Goal: Task Accomplishment & Management: Use online tool/utility

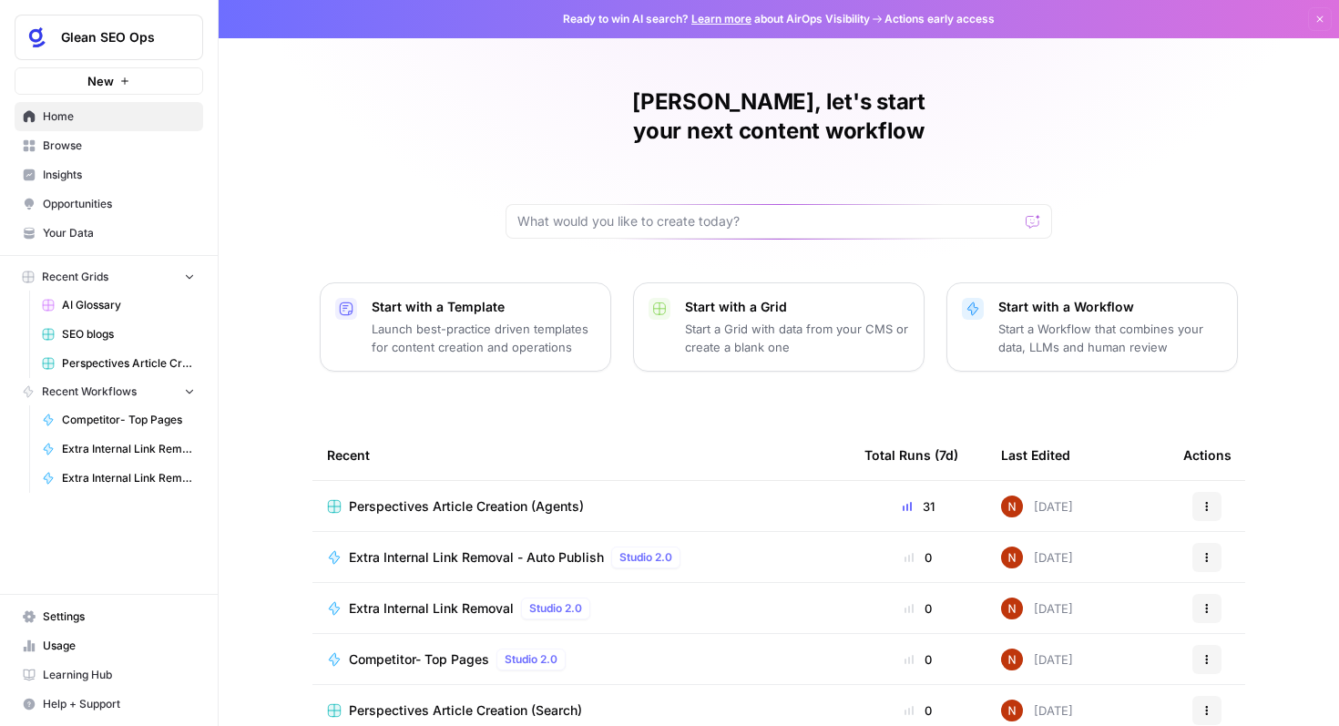
scroll to position [17, 0]
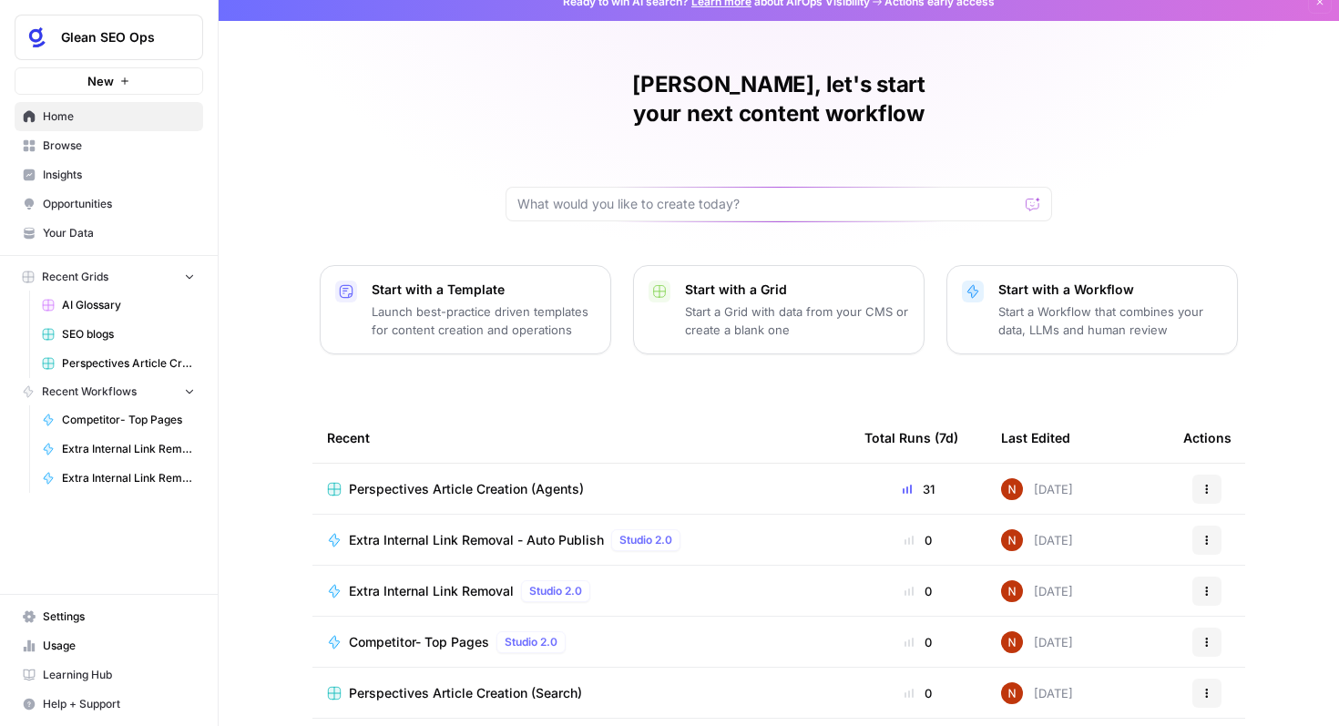
click at [666, 532] on span "Studio 2.0" at bounding box center [645, 540] width 53 height 16
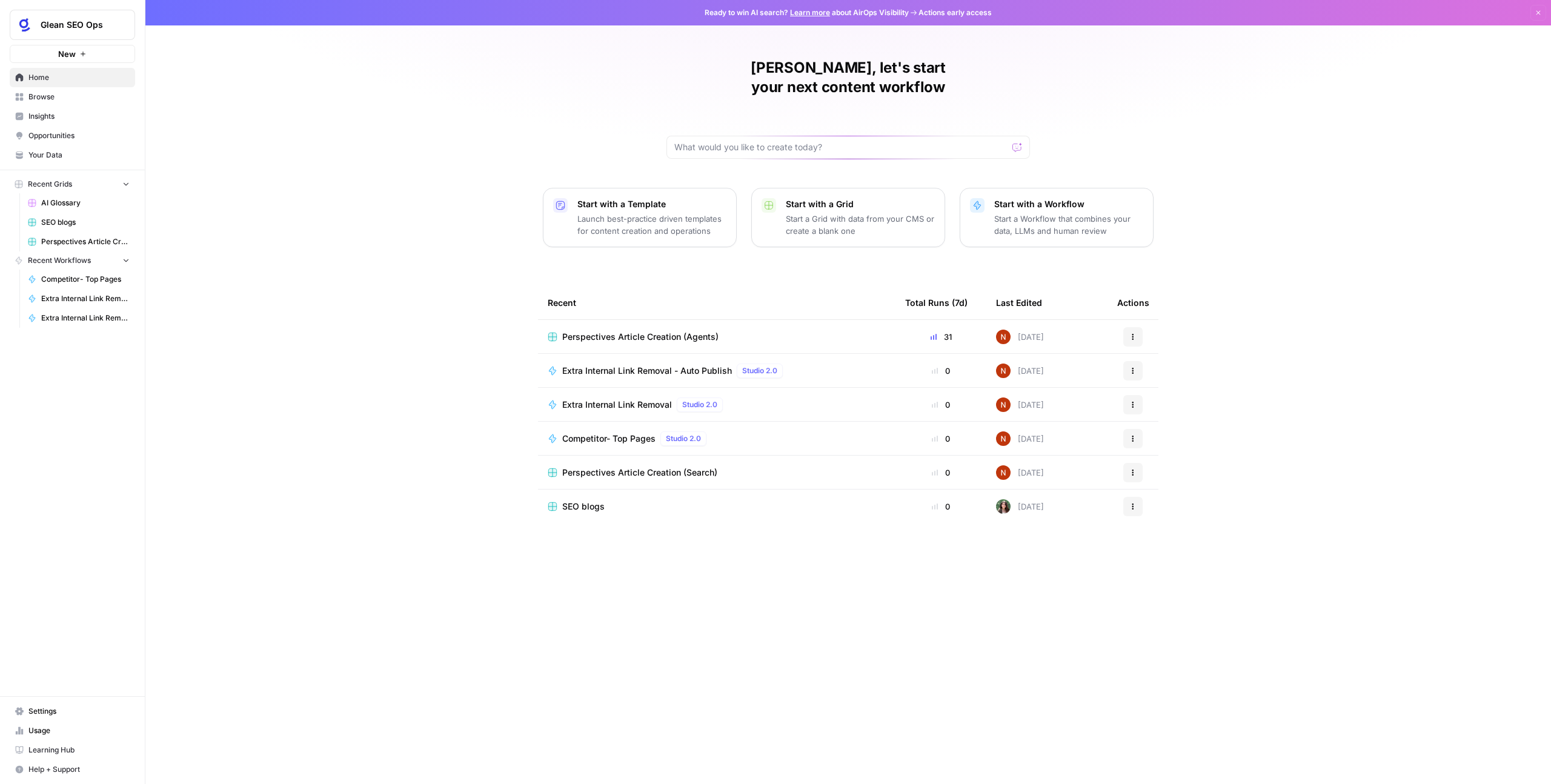
click at [81, 10] on button "Glean SEO Ops" at bounding box center [72, 25] width 126 height 31
click at [94, 112] on span "September Cohort" at bounding box center [117, 110] width 160 height 12
click at [61, 98] on span "Browse" at bounding box center [79, 97] width 101 height 11
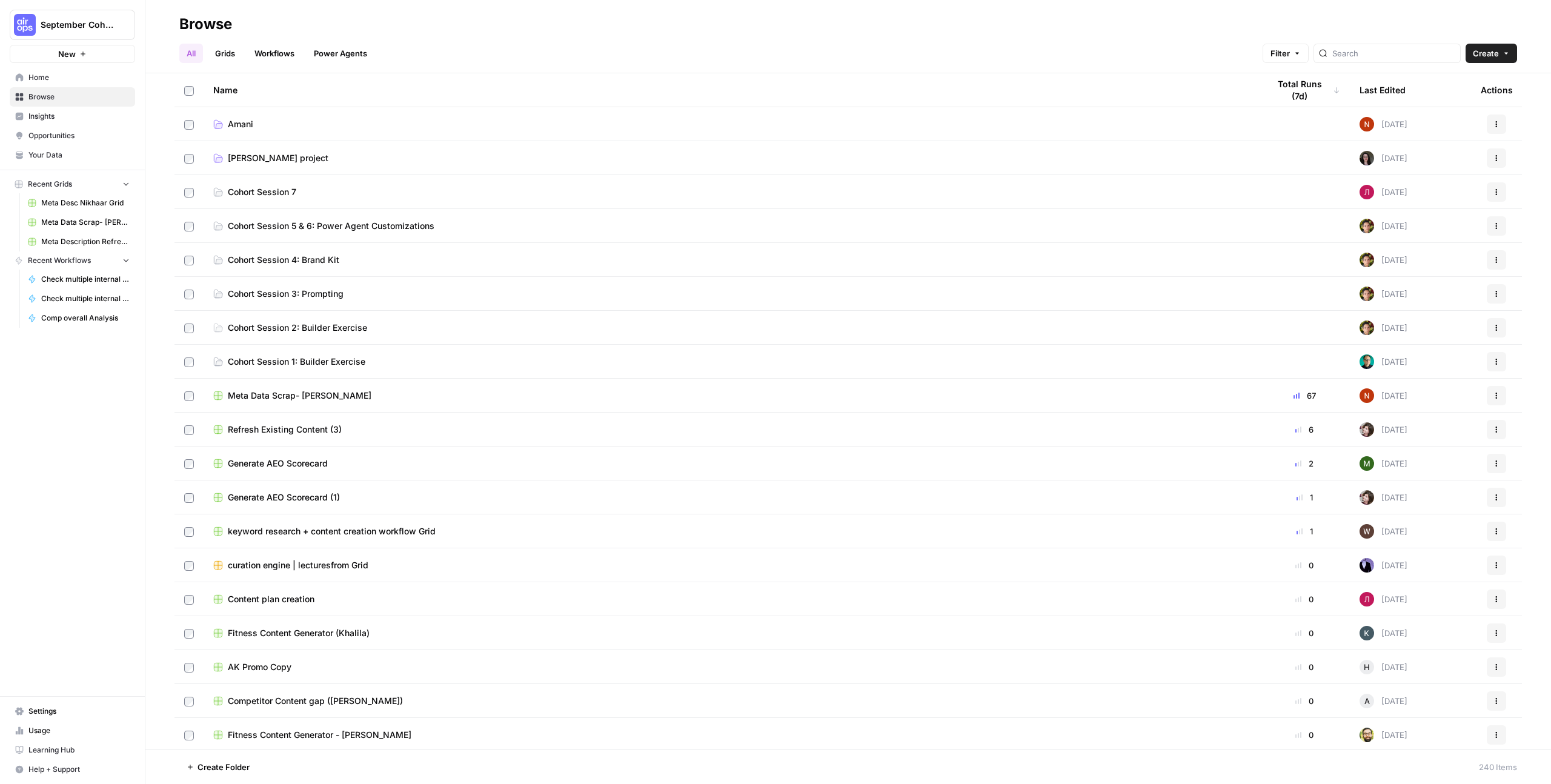
click at [62, 78] on span "Home" at bounding box center [79, 77] width 101 height 11
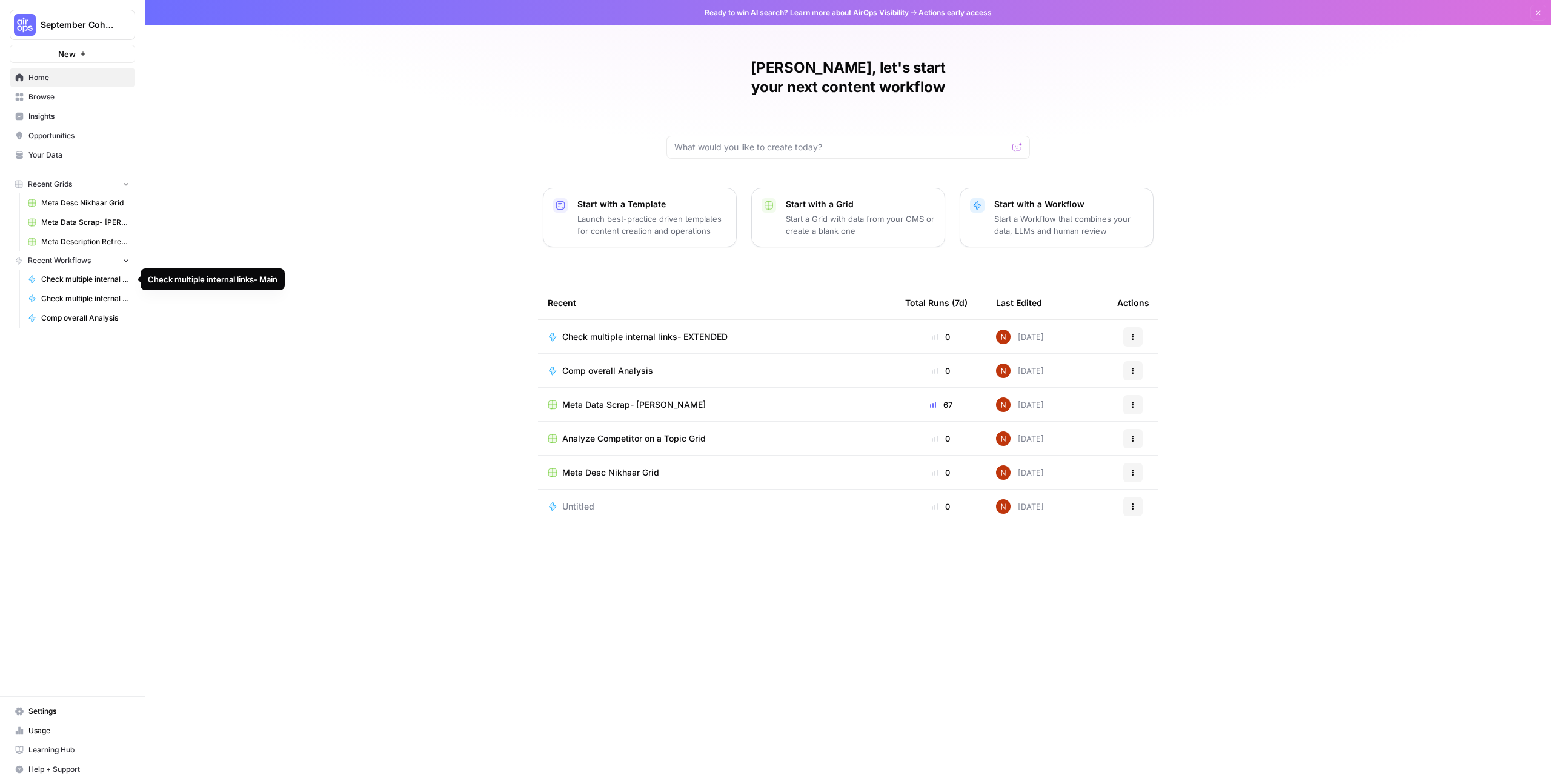
click at [82, 273] on link "Check multiple internal links- Main" at bounding box center [78, 279] width 112 height 19
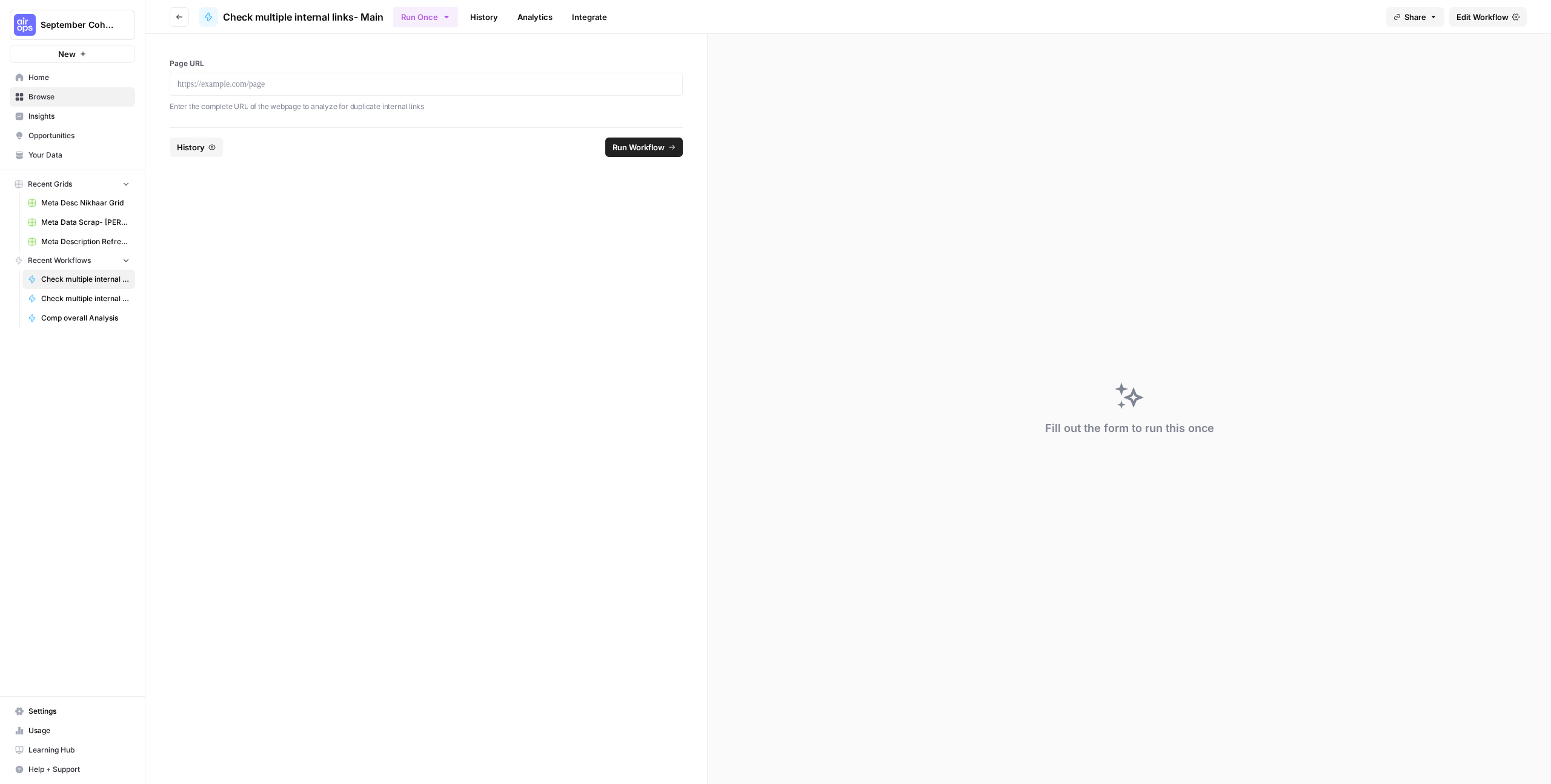
click at [1478, 11] on span "Edit Workflow" at bounding box center [1482, 17] width 52 height 12
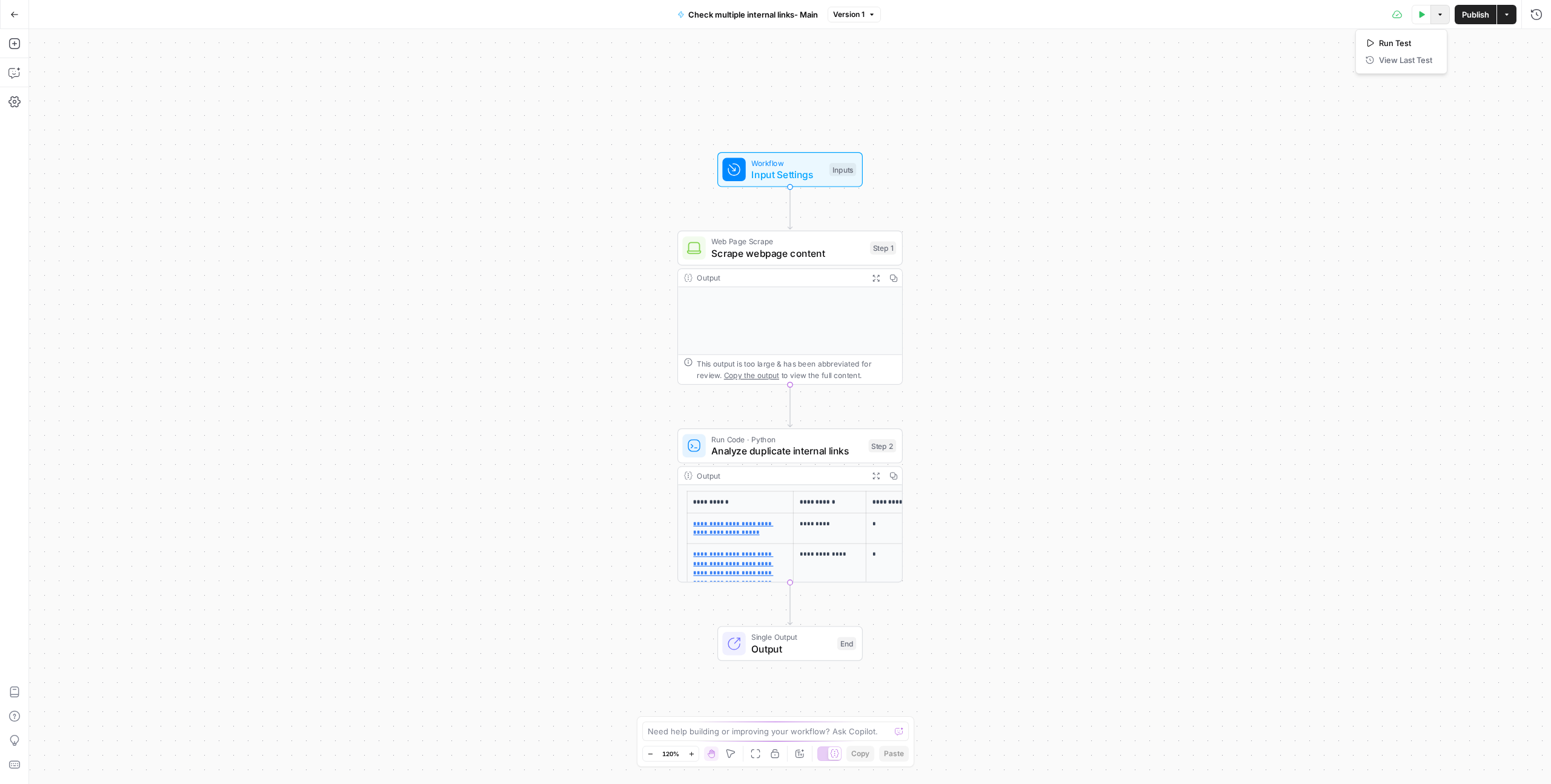
click at [1441, 18] on button "Options" at bounding box center [1439, 14] width 19 height 19
click at [1512, 14] on button "Actions" at bounding box center [1506, 14] width 19 height 19
click at [1435, 100] on span "Create Grid" at bounding box center [1427, 98] width 114 height 12
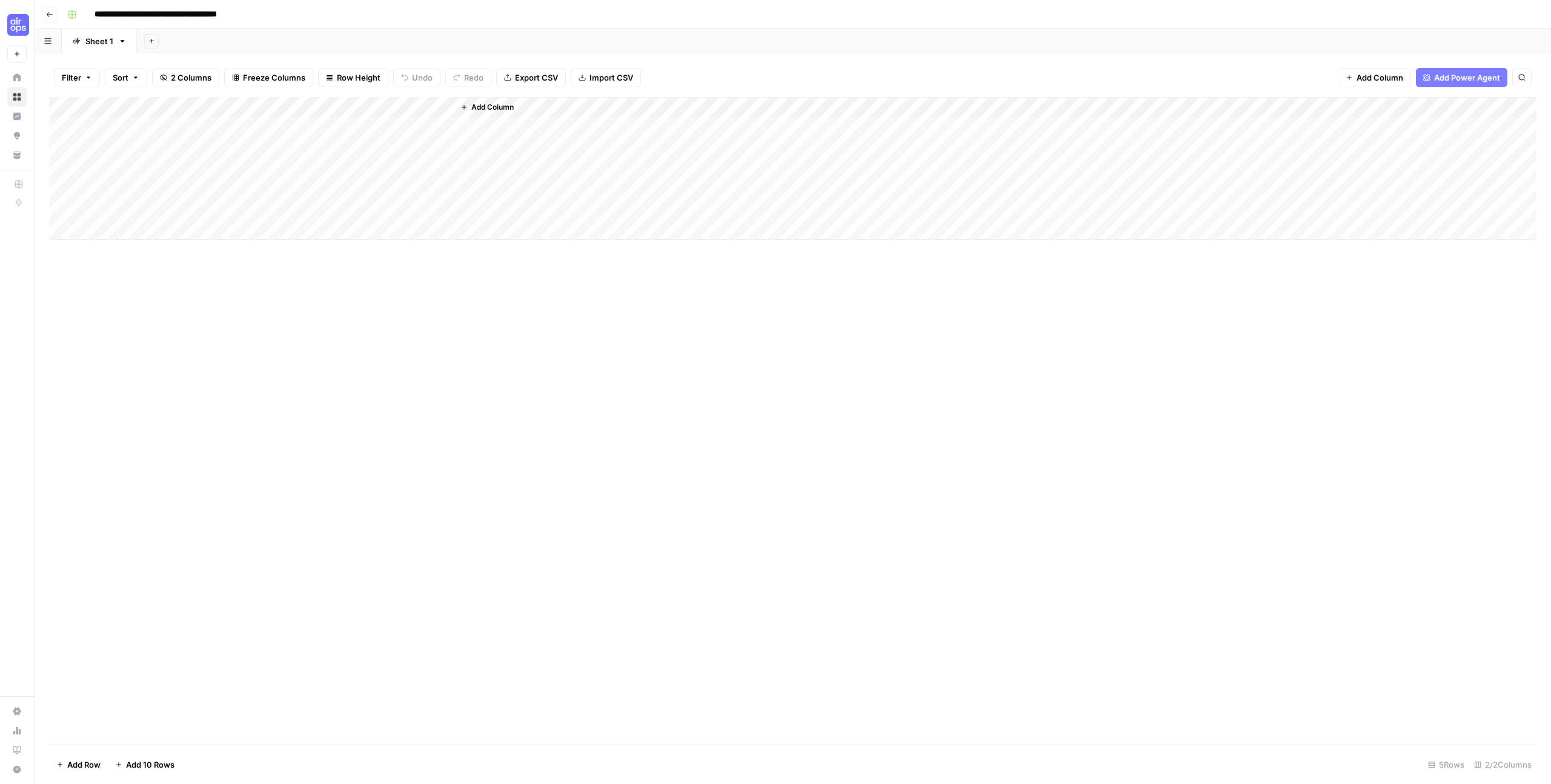
click at [146, 117] on div "Add Column" at bounding box center [793, 168] width 1487 height 143
click at [146, 126] on textarea at bounding box center [188, 128] width 194 height 17
click at [208, 128] on div "Add Column" at bounding box center [793, 168] width 1487 height 143
type textarea "**********"
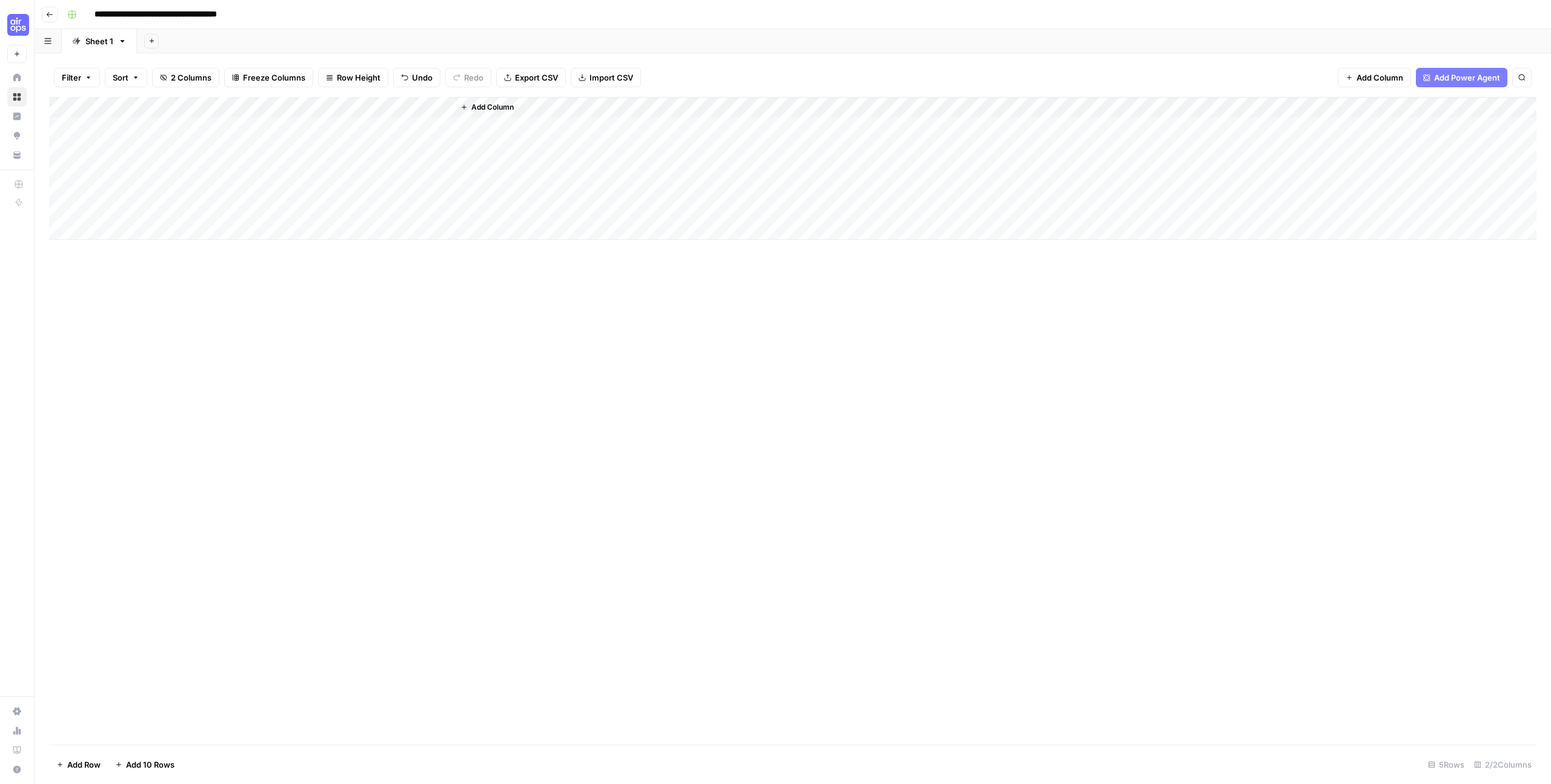
click at [406, 329] on div "Add Column" at bounding box center [793, 421] width 1487 height 648
click at [243, 285] on div "Add Column" at bounding box center [793, 421] width 1487 height 648
click at [206, 161] on div "Add Column" at bounding box center [793, 168] width 1487 height 143
click at [204, 126] on div "Add Column" at bounding box center [793, 168] width 1487 height 143
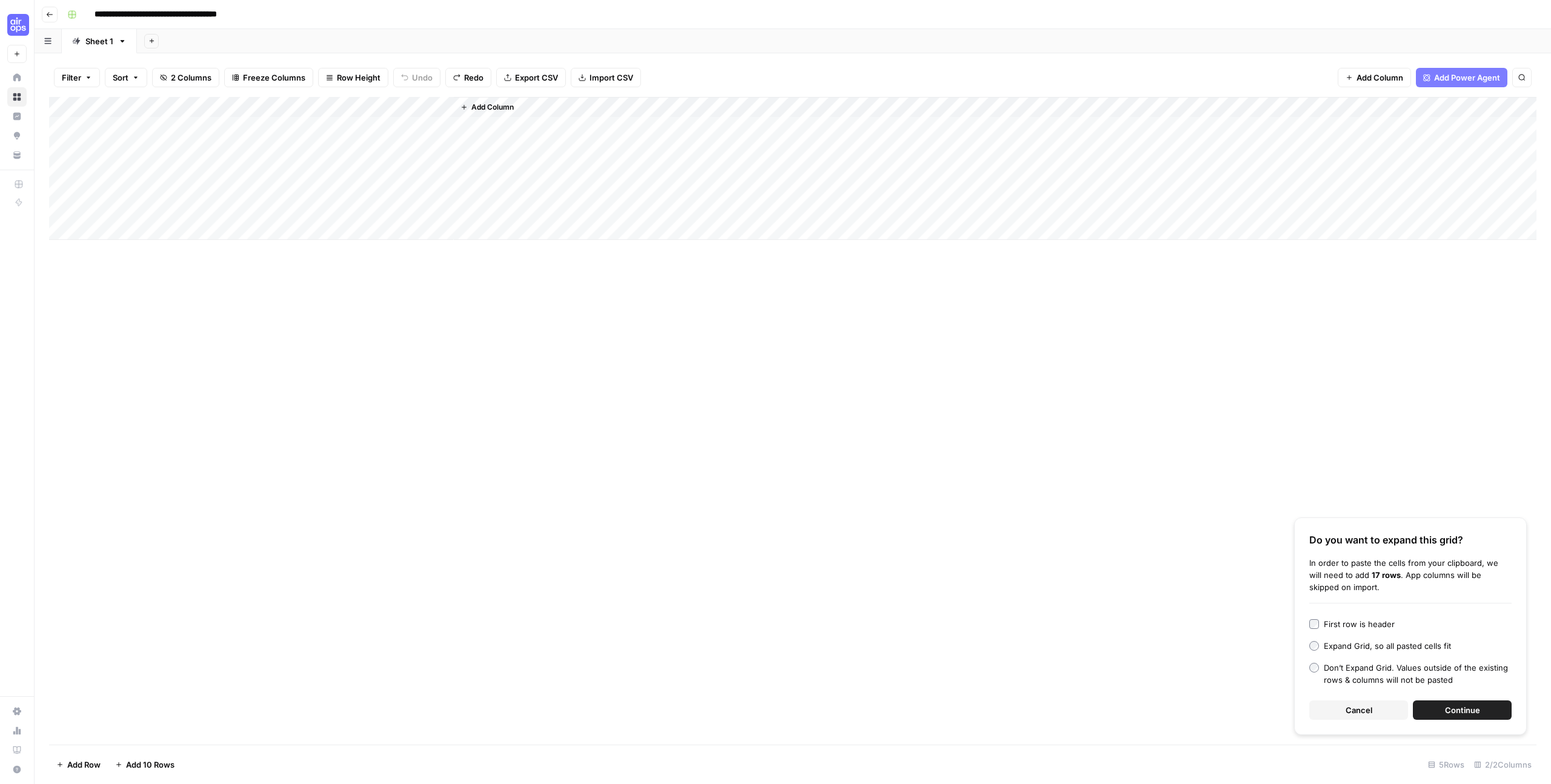
click at [1457, 710] on span "Continue" at bounding box center [1462, 710] width 35 height 12
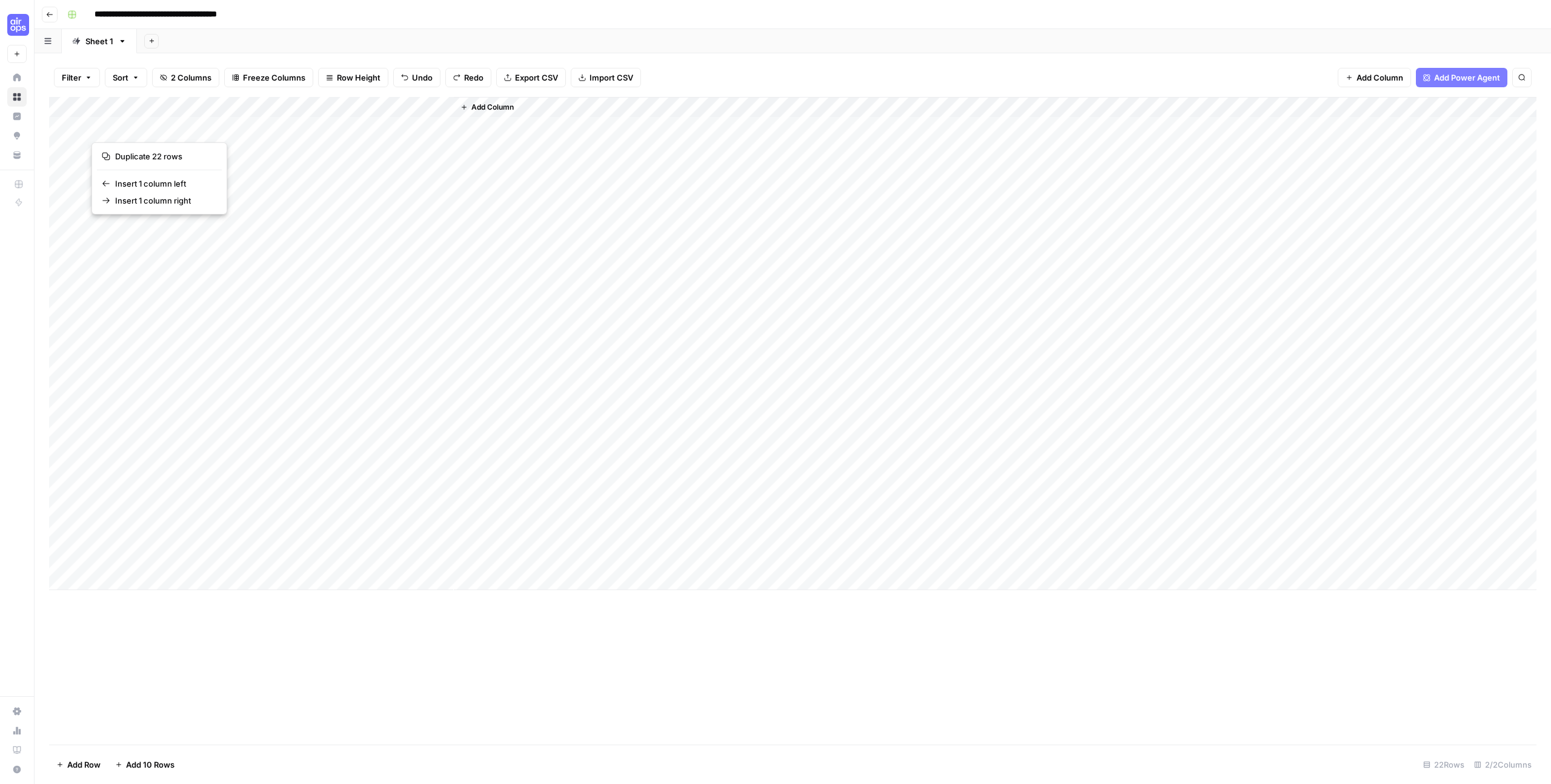
drag, startPoint x: 689, startPoint y: 292, endPoint x: 689, endPoint y: 299, distance: 7.0
click at [689, 293] on div "Add Column" at bounding box center [995, 343] width 1083 height 493
click at [667, 367] on div "Add Column" at bounding box center [995, 343] width 1083 height 493
click at [394, 649] on div "Add Column" at bounding box center [793, 421] width 1487 height 648
click at [360, 433] on div "Add Column" at bounding box center [793, 343] width 1487 height 493
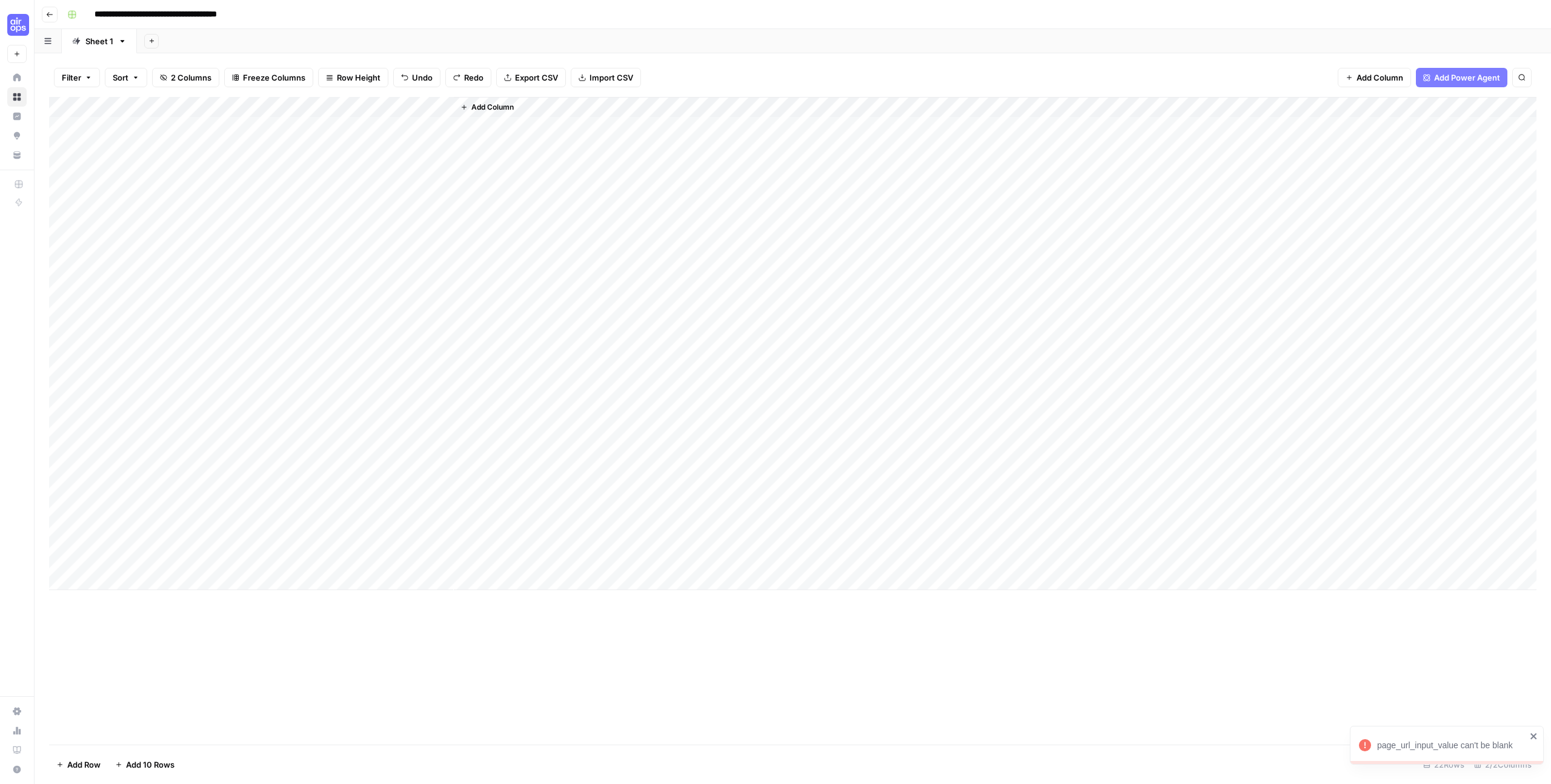
click at [180, 123] on div "Add Column" at bounding box center [793, 343] width 1487 height 493
click at [215, 128] on div "Add Column" at bounding box center [793, 343] width 1487 height 493
click at [215, 128] on textarea "**********" at bounding box center [212, 134] width 242 height 29
click at [184, 139] on textarea "**********" at bounding box center [212, 134] width 242 height 29
click at [191, 170] on div "Add Column" at bounding box center [793, 343] width 1487 height 493
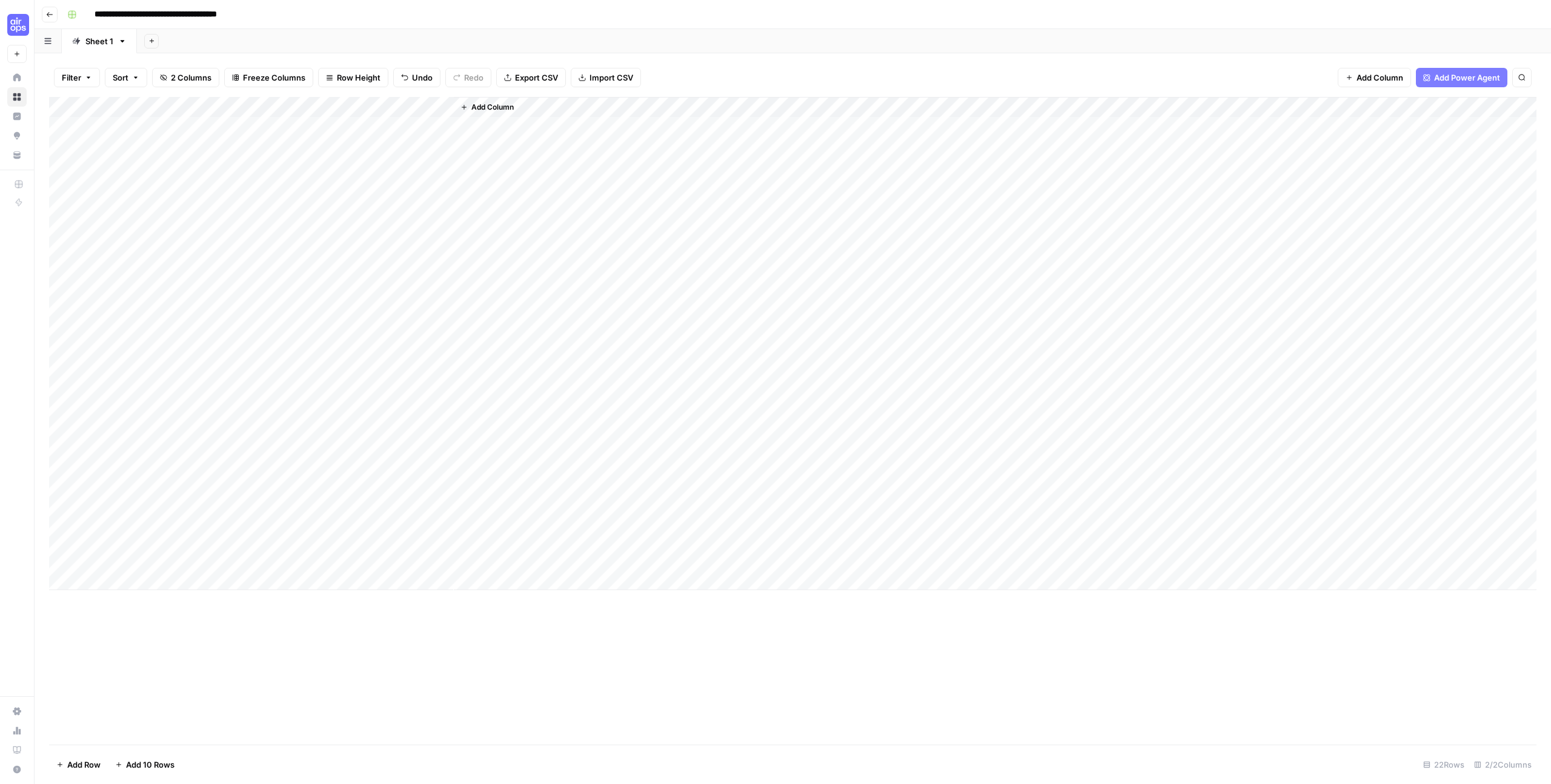
click at [191, 170] on div "Add Column" at bounding box center [793, 343] width 1487 height 493
click at [207, 220] on div "Add Column" at bounding box center [793, 343] width 1487 height 493
drag, startPoint x: 181, startPoint y: 130, endPoint x: 207, endPoint y: 567, distance: 437.8
click at [207, 567] on div "Add Column" at bounding box center [793, 343] width 1487 height 493
click at [380, 541] on div "Add Column" at bounding box center [793, 343] width 1487 height 493
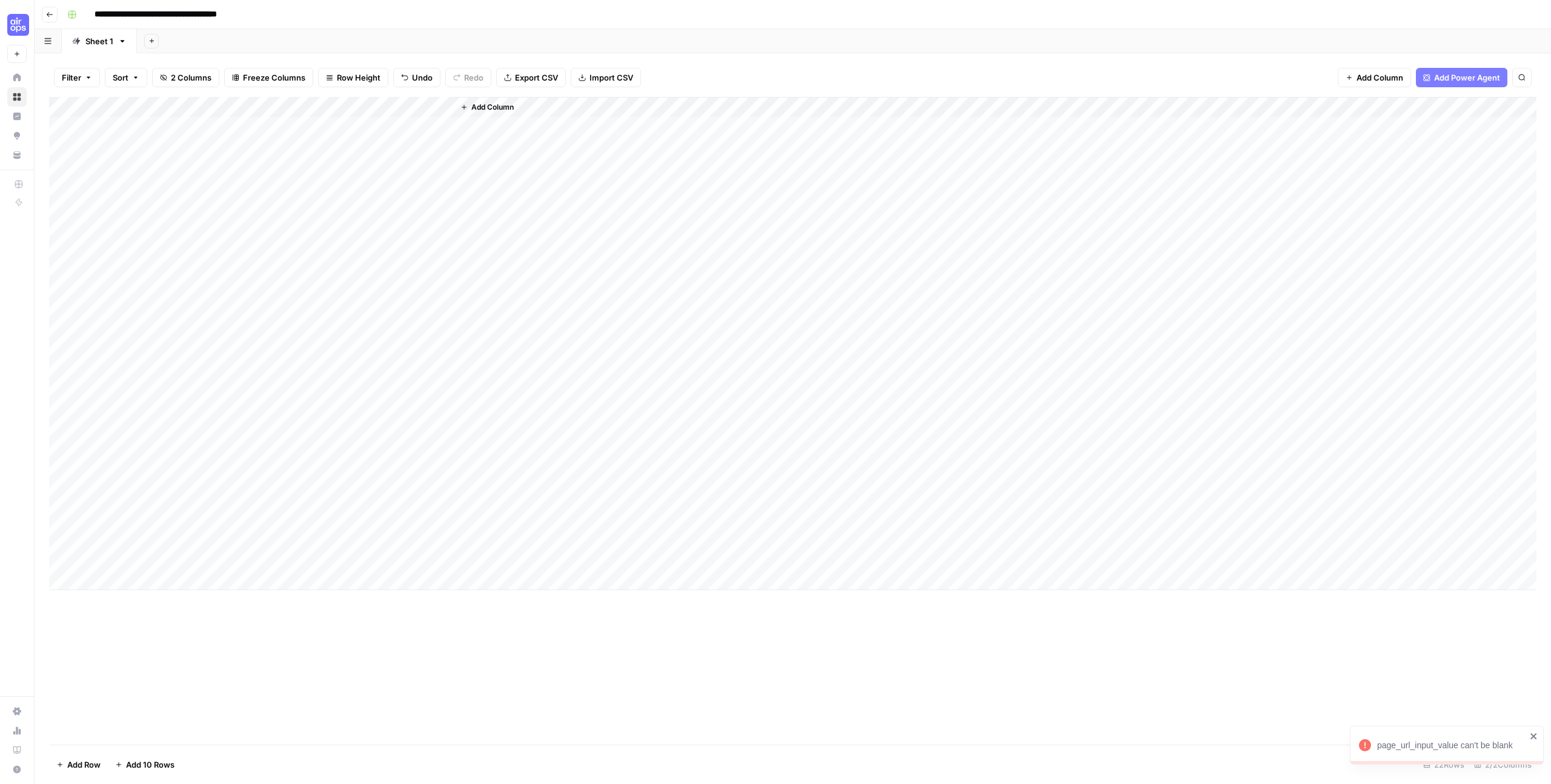
click at [180, 128] on div "Add Column" at bounding box center [793, 343] width 1487 height 493
click at [234, 126] on div "Add Column" at bounding box center [793, 343] width 1487 height 493
click at [234, 126] on textarea "**********" at bounding box center [188, 128] width 194 height 17
click at [227, 152] on div "Add Column" at bounding box center [793, 343] width 1487 height 493
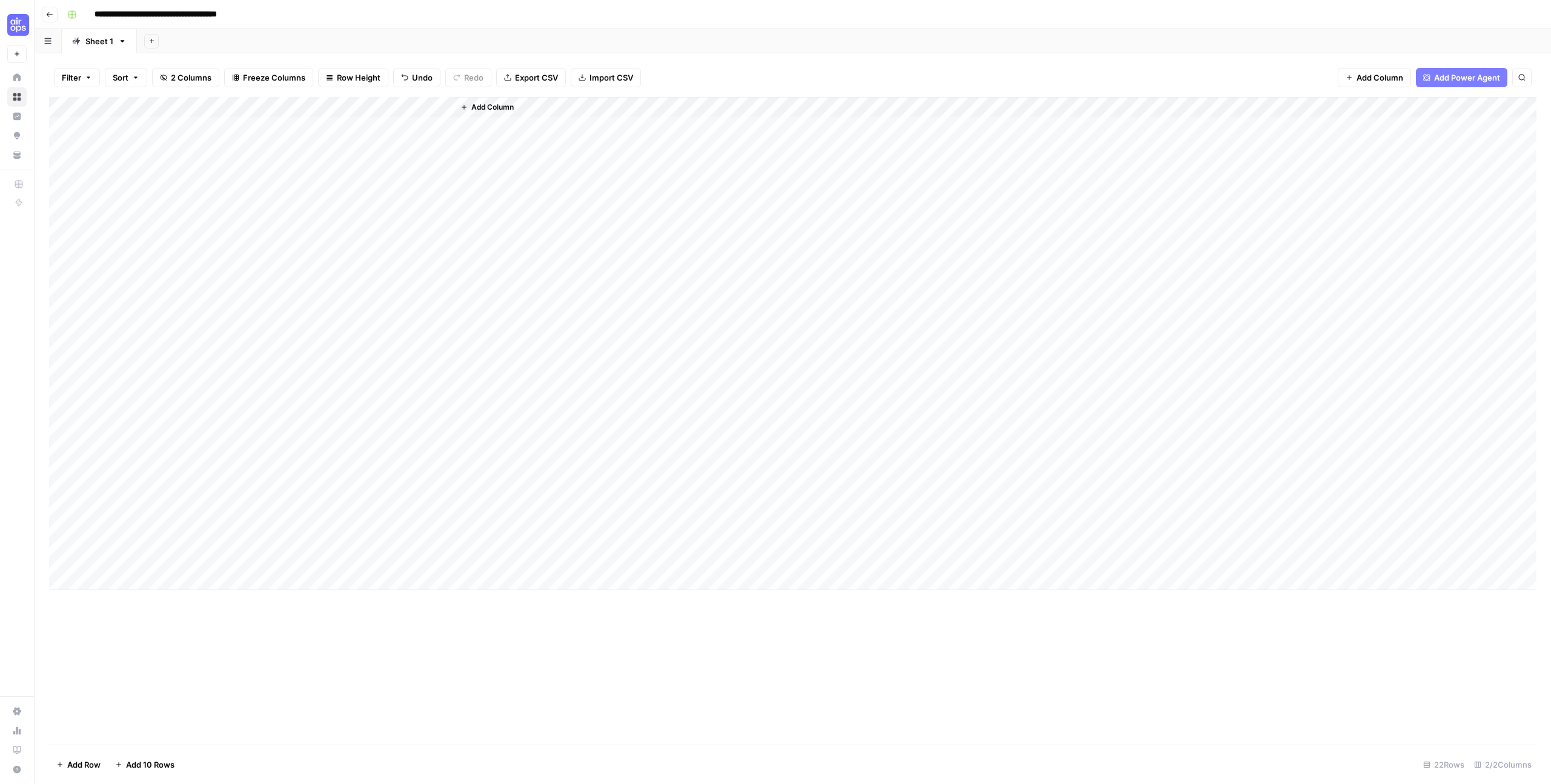
click at [225, 165] on div "Add Column" at bounding box center [793, 343] width 1487 height 493
click at [510, 198] on div "Add Column" at bounding box center [995, 343] width 1083 height 493
click at [443, 108] on div "Add Column" at bounding box center [793, 343] width 1487 height 493
click at [462, 136] on span "All Rows" at bounding box center [486, 135] width 76 height 12
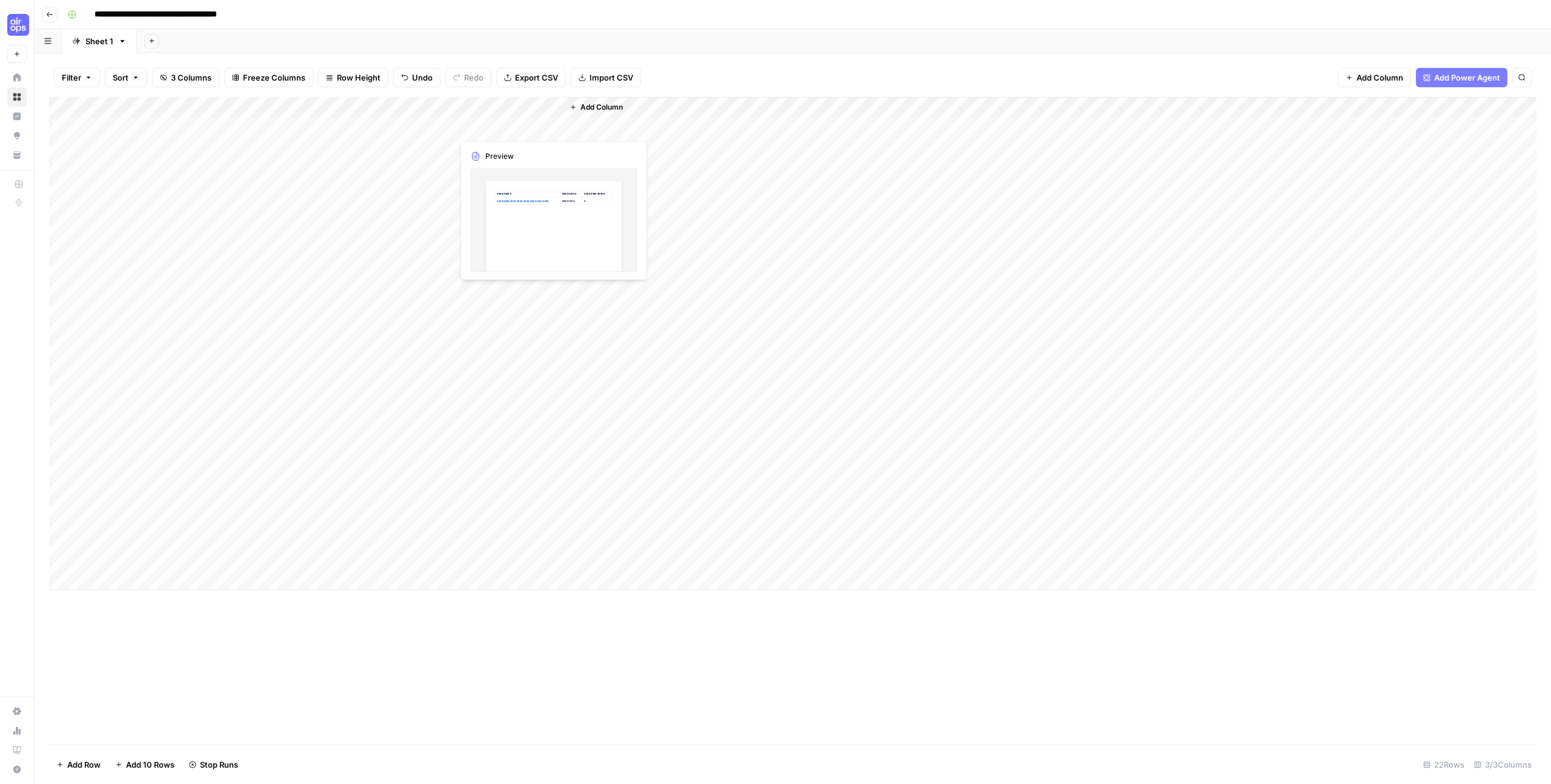
click at [496, 126] on div "Add Column" at bounding box center [793, 343] width 1487 height 493
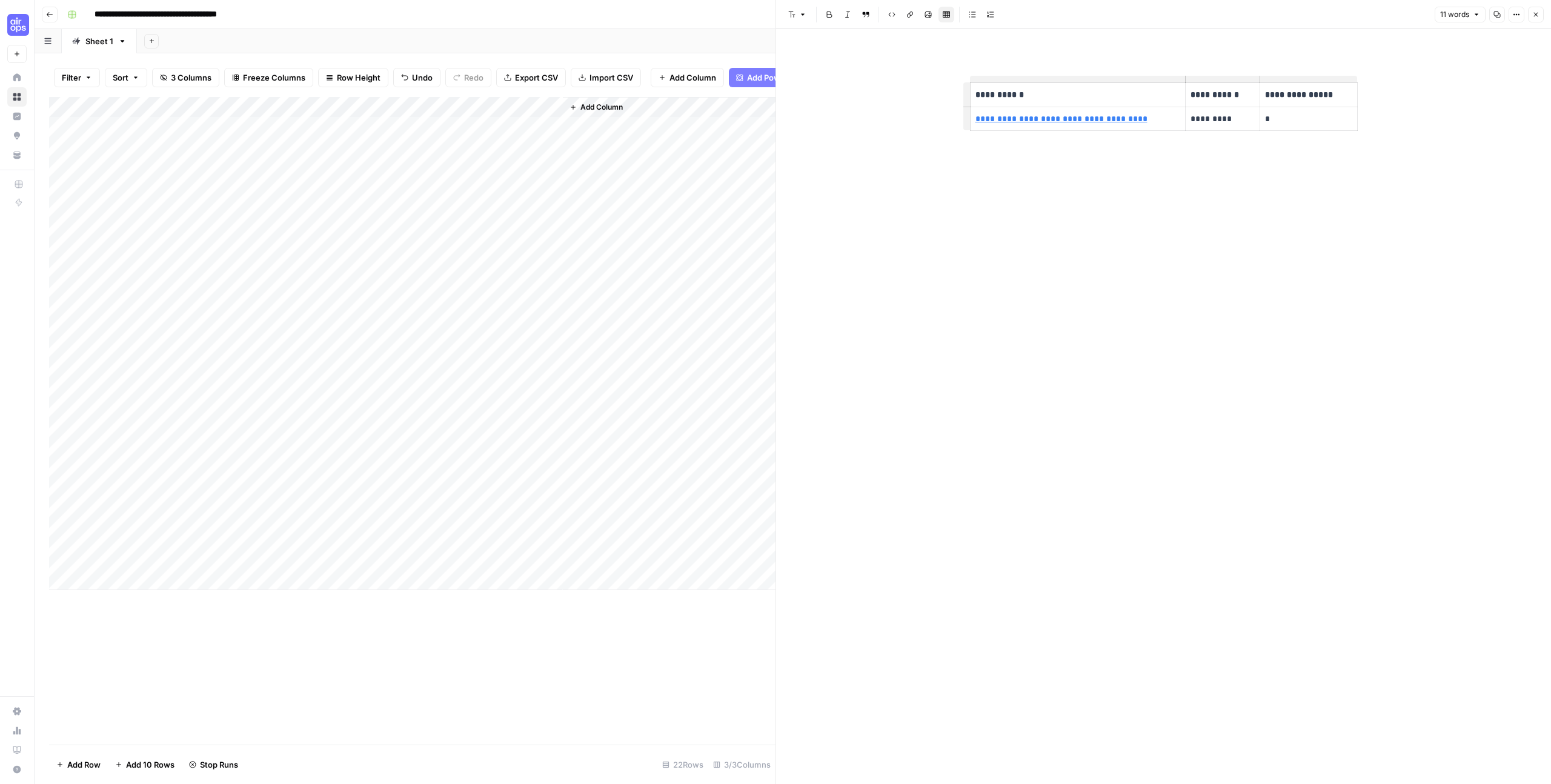
click at [521, 153] on div "Add Column" at bounding box center [412, 343] width 726 height 493
click at [511, 174] on div "Add Column" at bounding box center [412, 343] width 726 height 493
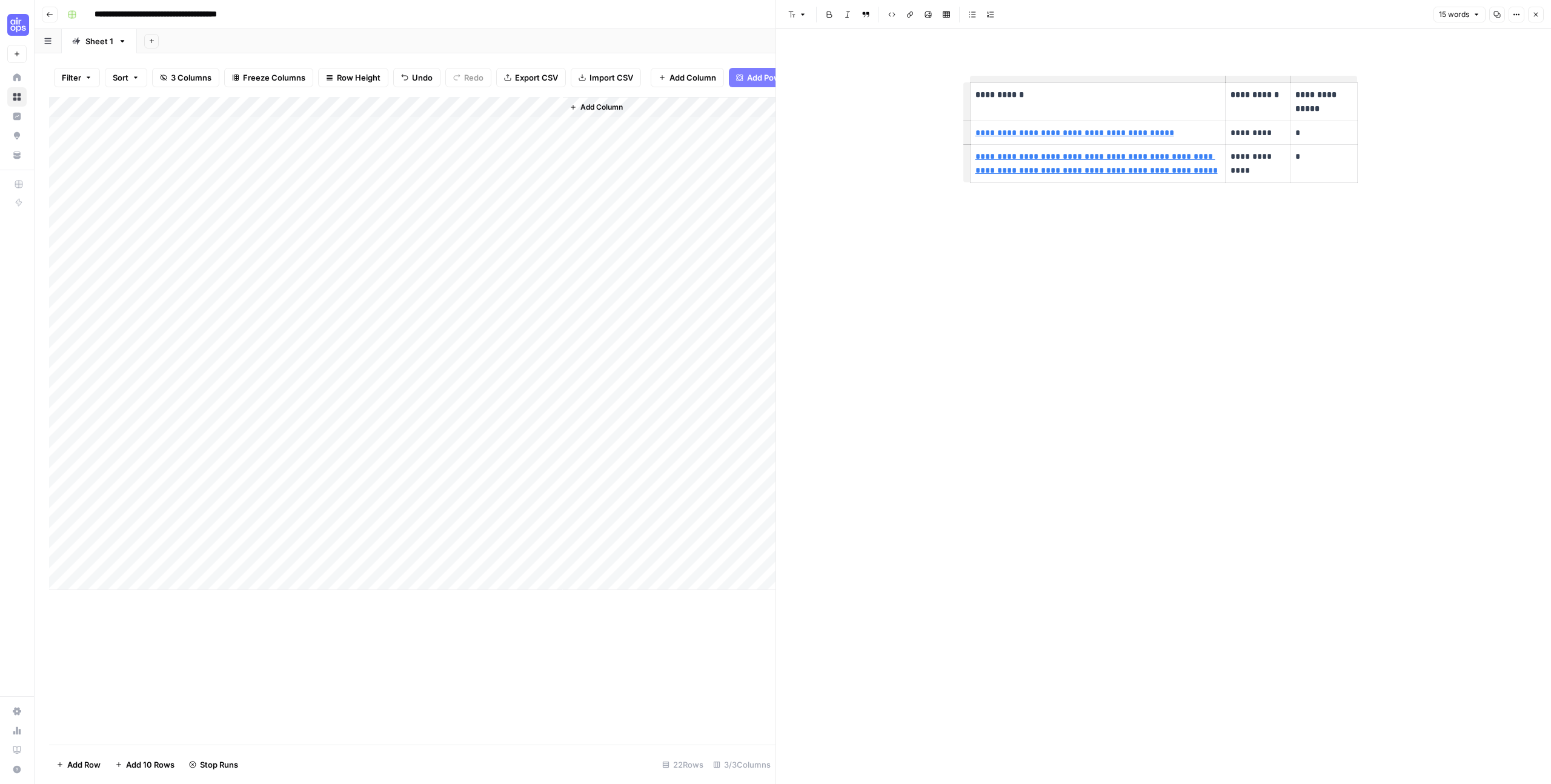
click at [1537, 13] on icon "button" at bounding box center [1536, 15] width 4 height 4
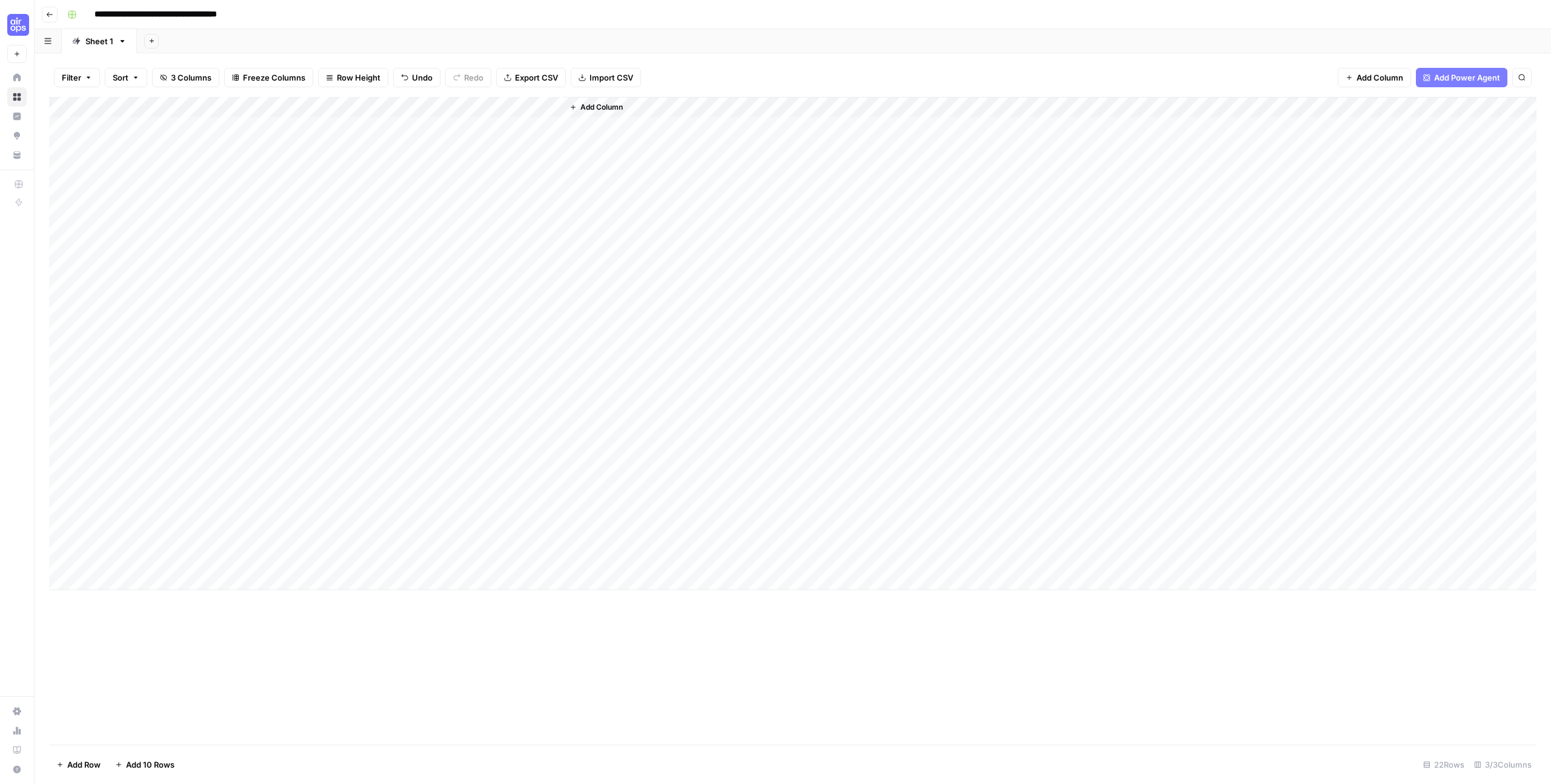
drag, startPoint x: 194, startPoint y: 128, endPoint x: 220, endPoint y: 488, distance: 360.9
click at [220, 488] on div "Add Column" at bounding box center [793, 343] width 1487 height 493
drag, startPoint x: 515, startPoint y: 122, endPoint x: 501, endPoint y: 491, distance: 369.3
click at [501, 491] on div "Add Column" at bounding box center [793, 343] width 1487 height 493
click at [611, 174] on div "Add Column" at bounding box center [1050, 343] width 974 height 493
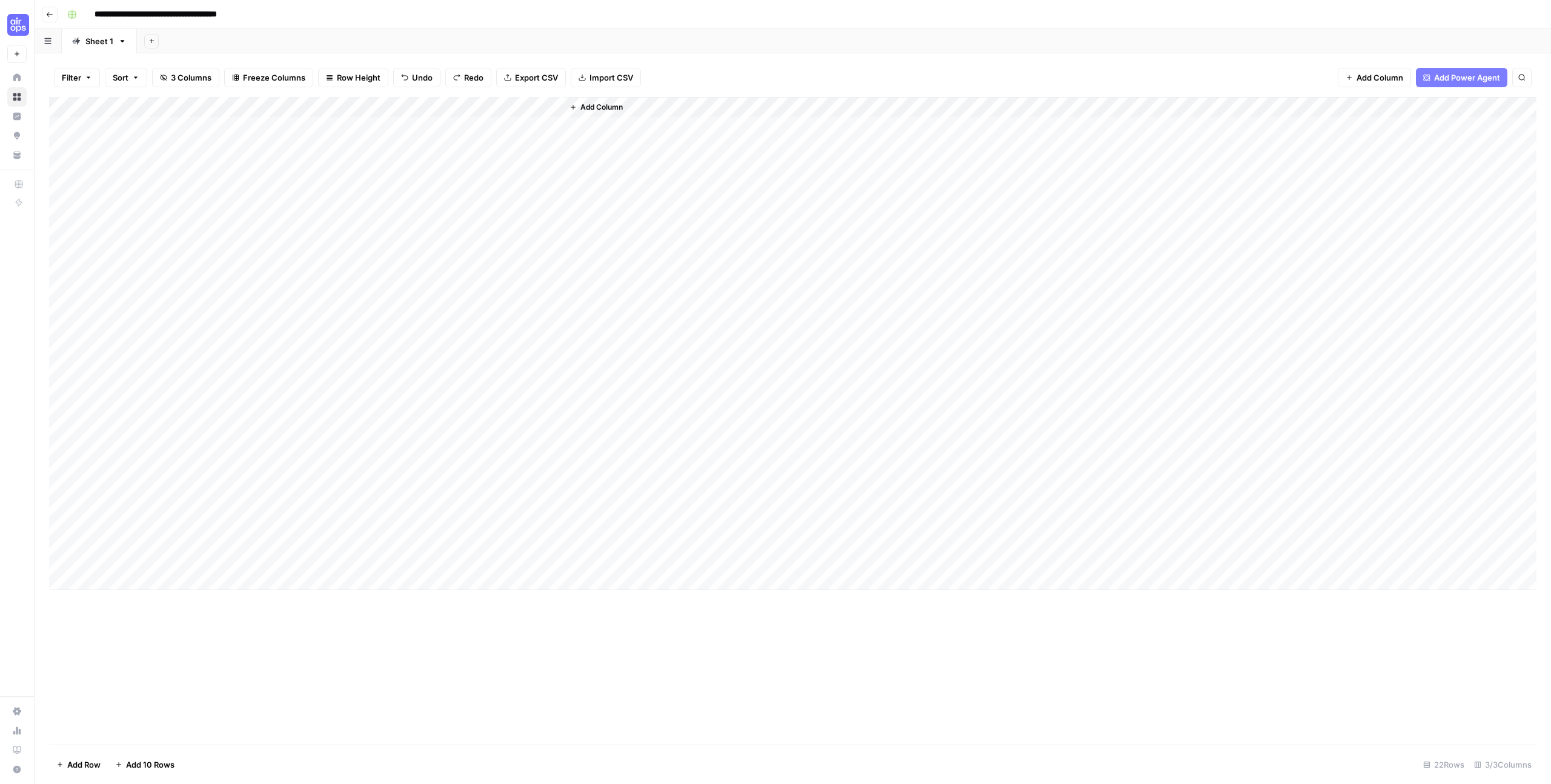
click at [710, 177] on div "Add Column" at bounding box center [1050, 343] width 974 height 493
drag, startPoint x: 505, startPoint y: 130, endPoint x: 506, endPoint y: 500, distance: 370.0
click at [506, 500] on div "Add Column" at bounding box center [793, 343] width 1487 height 493
click at [655, 180] on div "Add Column" at bounding box center [1050, 343] width 974 height 493
drag, startPoint x: 497, startPoint y: 126, endPoint x: 501, endPoint y: 492, distance: 366.0
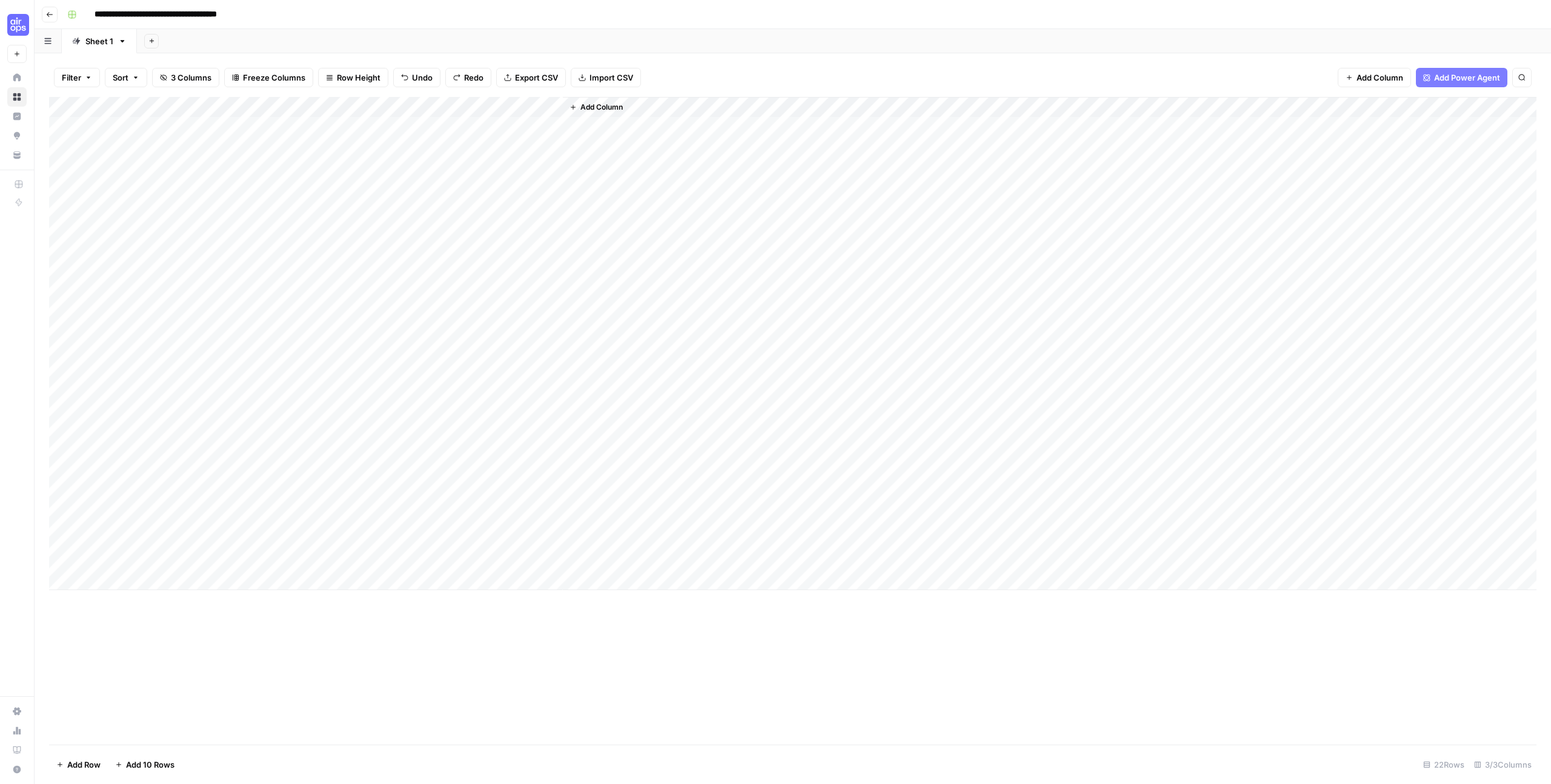
click at [501, 492] on div "Add Column" at bounding box center [793, 343] width 1487 height 493
click at [605, 720] on div "Add Column" at bounding box center [793, 421] width 1487 height 648
click at [760, 195] on div "Add Column" at bounding box center [1050, 343] width 974 height 493
click at [545, 78] on span "Export CSV" at bounding box center [536, 77] width 43 height 12
click at [50, 14] on icon "button" at bounding box center [49, 14] width 6 height 5
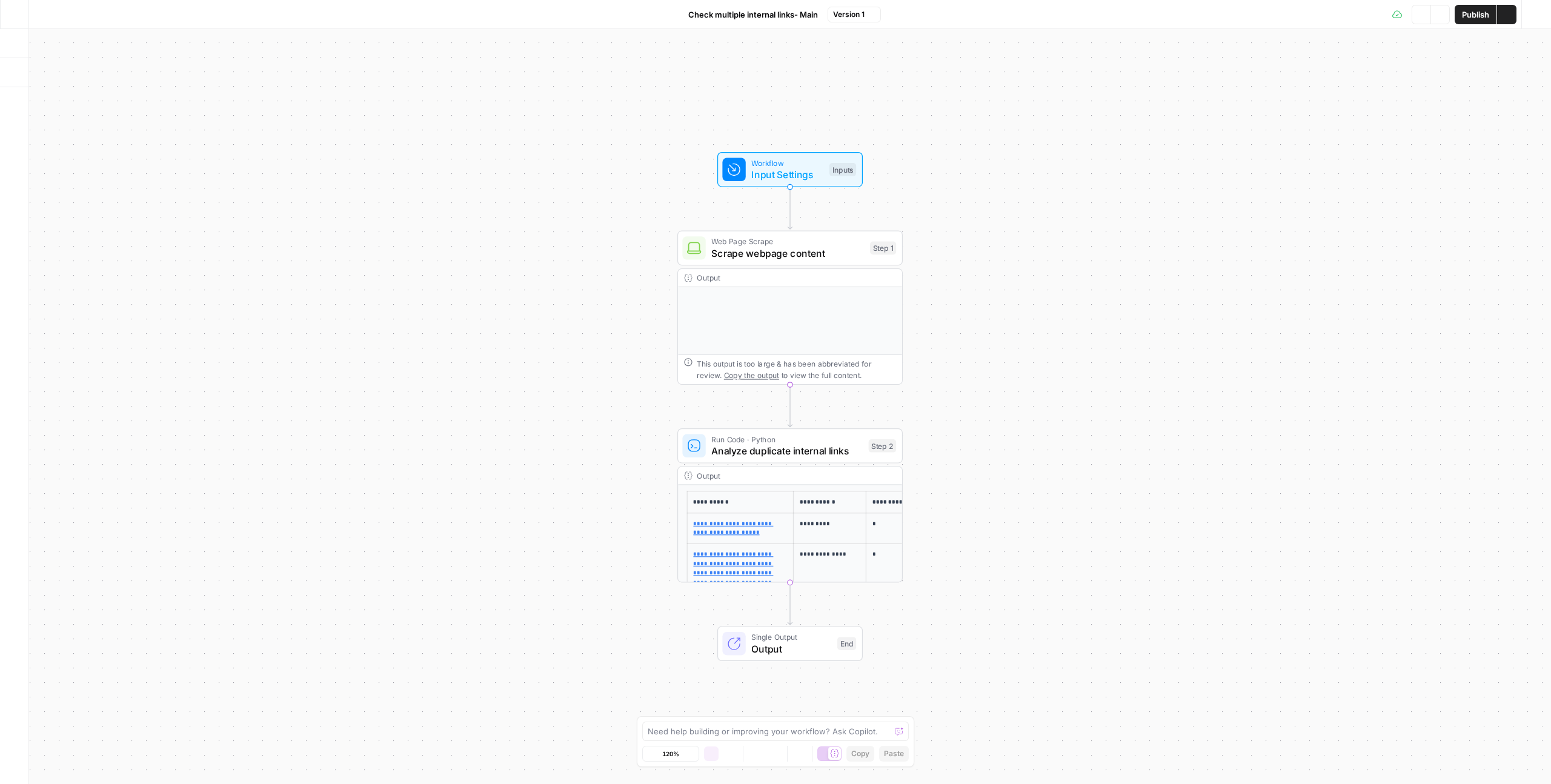
click at [22, 17] on button "Go Back" at bounding box center [14, 14] width 22 height 22
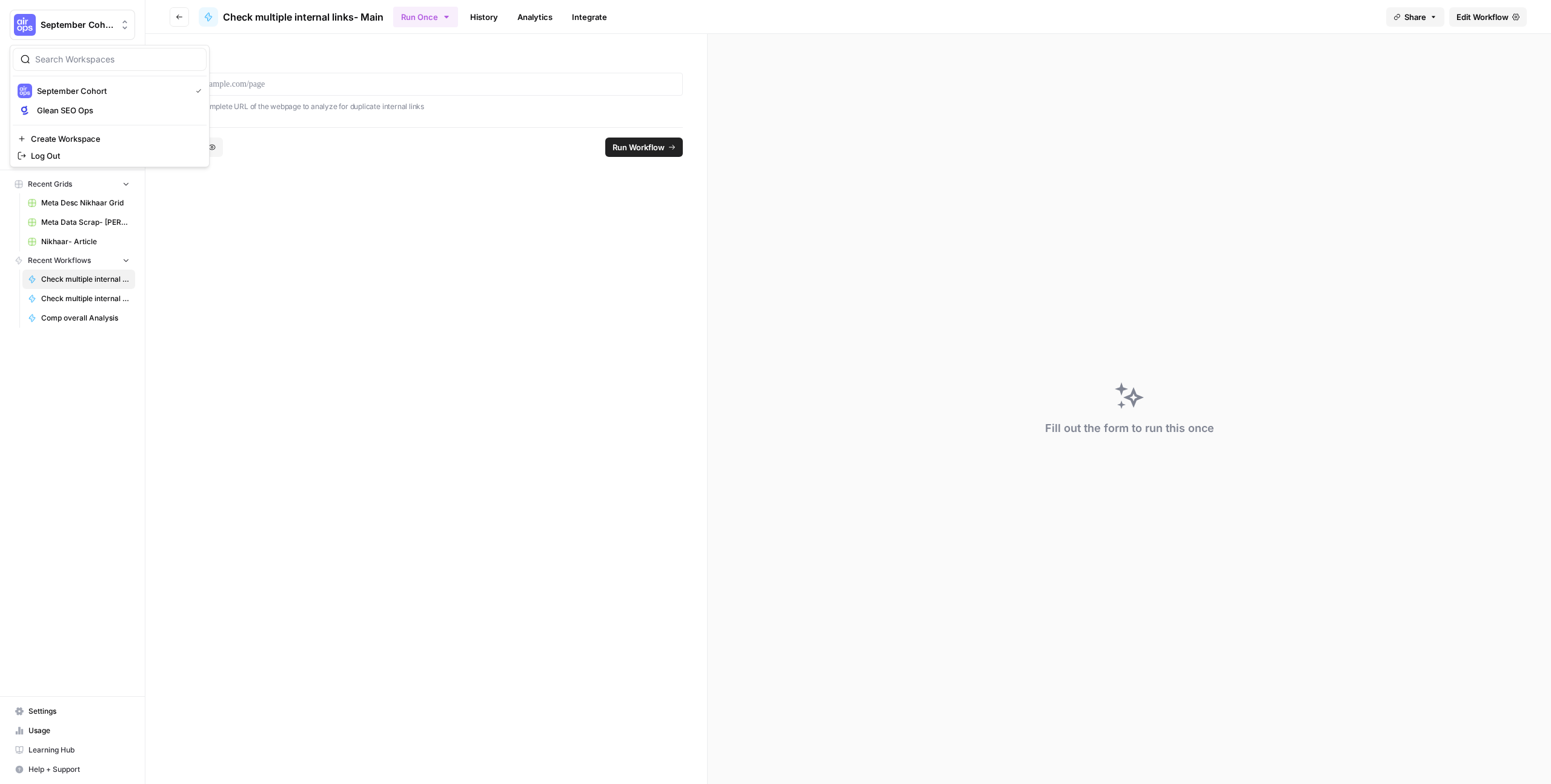
click at [37, 24] on button "September Cohort" at bounding box center [72, 25] width 126 height 31
click at [72, 106] on span "Glean SEO Ops" at bounding box center [117, 110] width 160 height 12
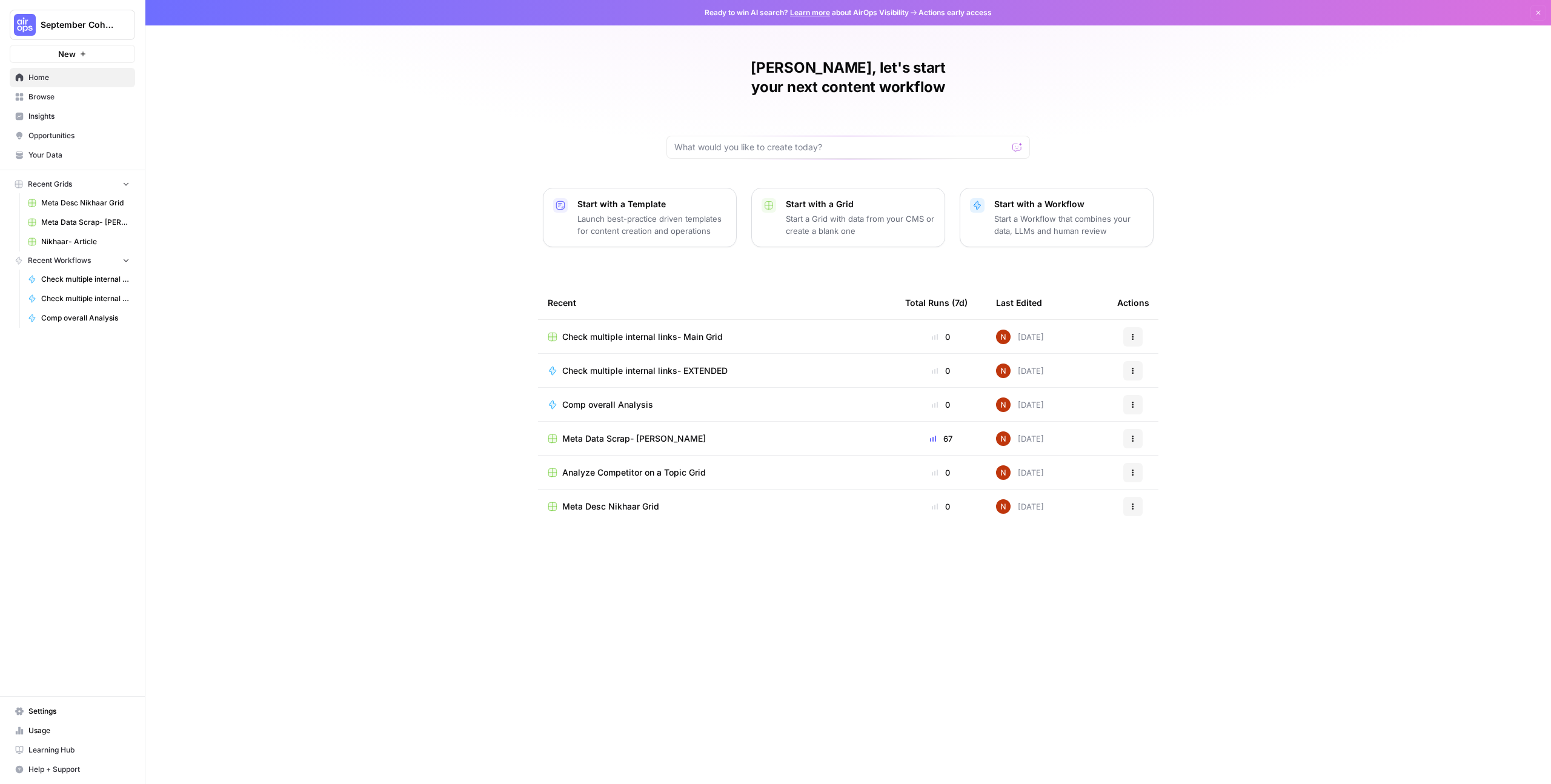
click at [45, 90] on link "Browse" at bounding box center [72, 96] width 126 height 19
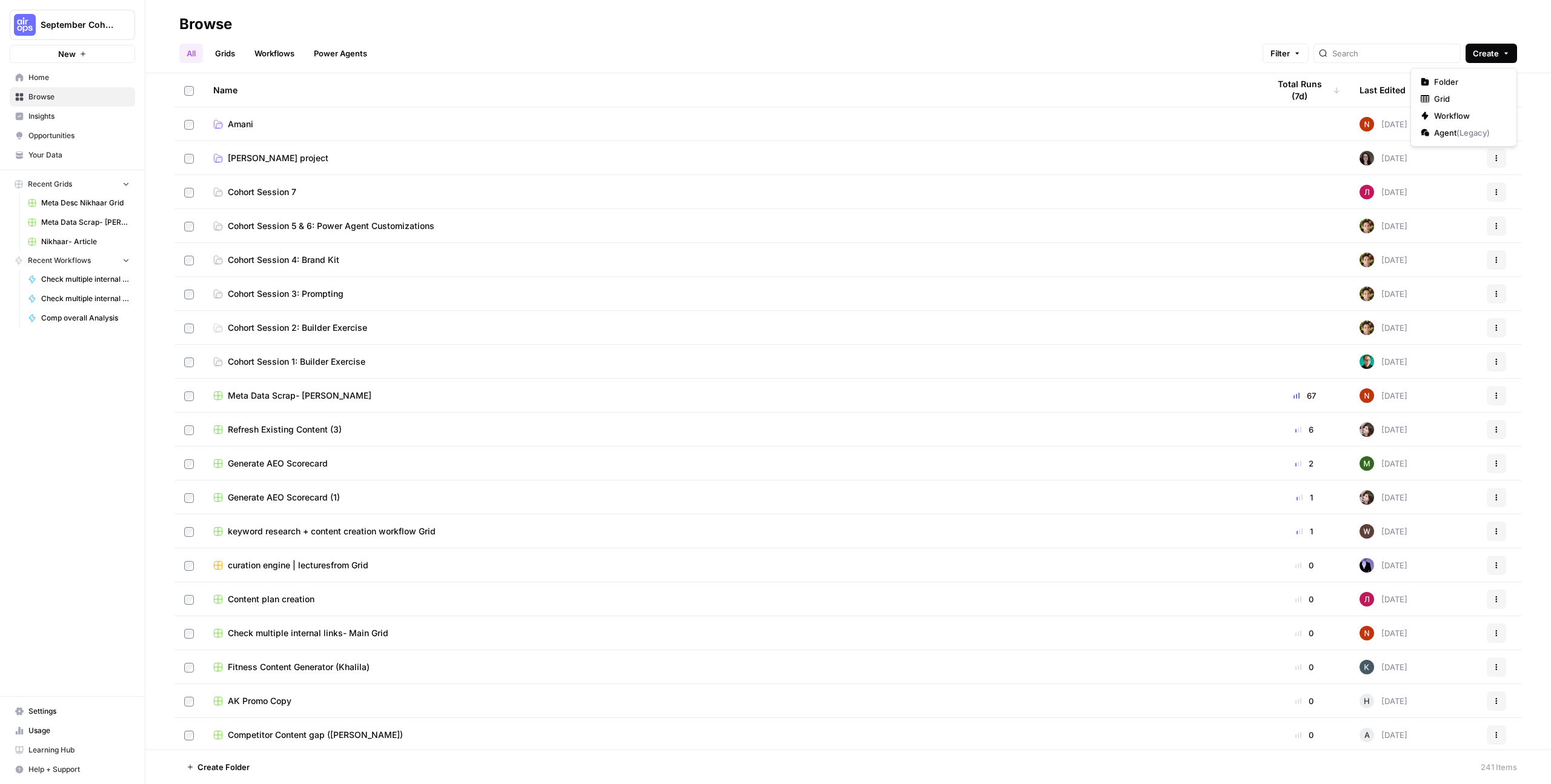
click at [1506, 53] on icon "button" at bounding box center [1506, 53] width 3 height 2
click at [1416, 53] on input "search" at bounding box center [1393, 53] width 123 height 12
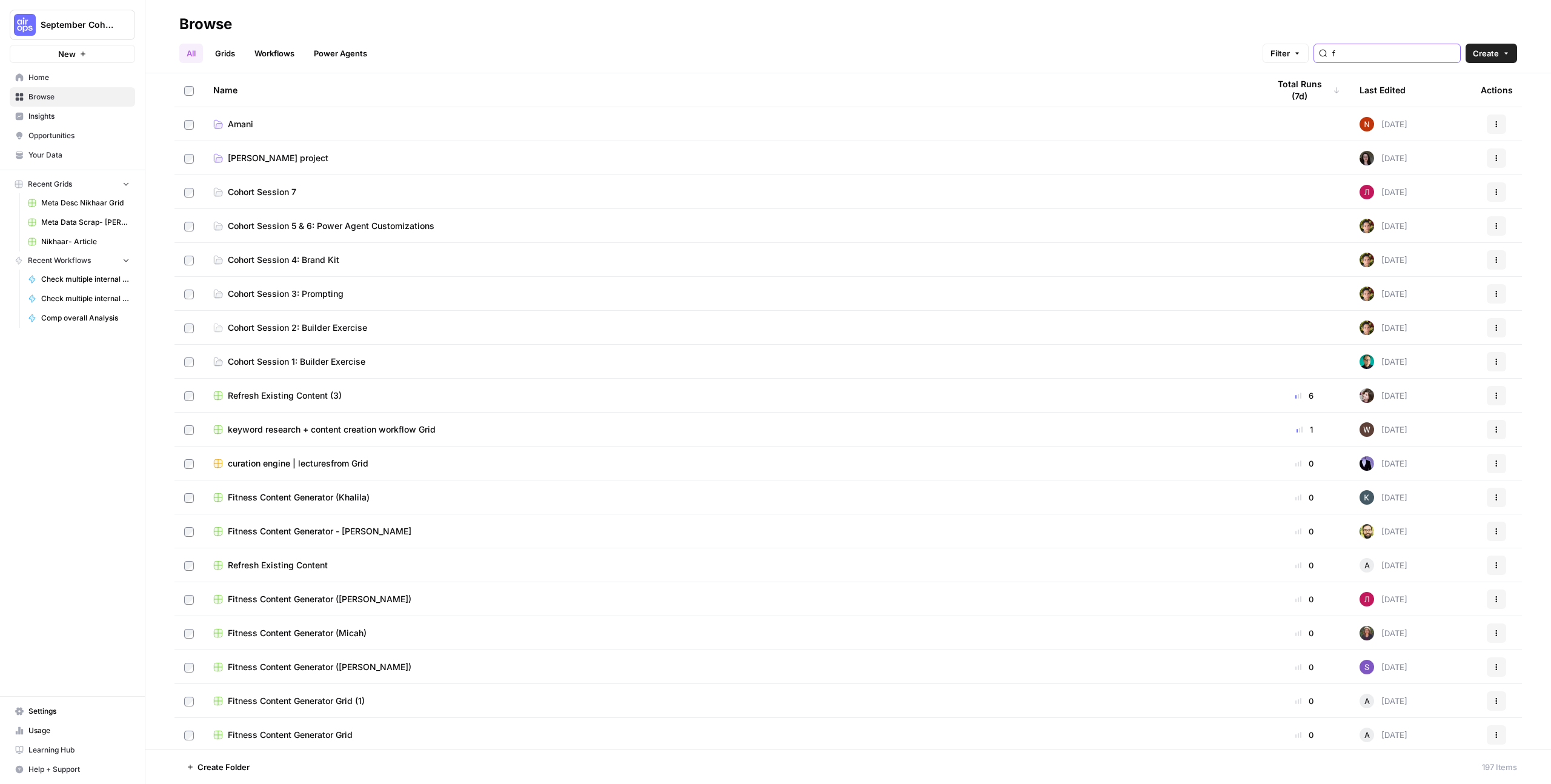
type input "f"
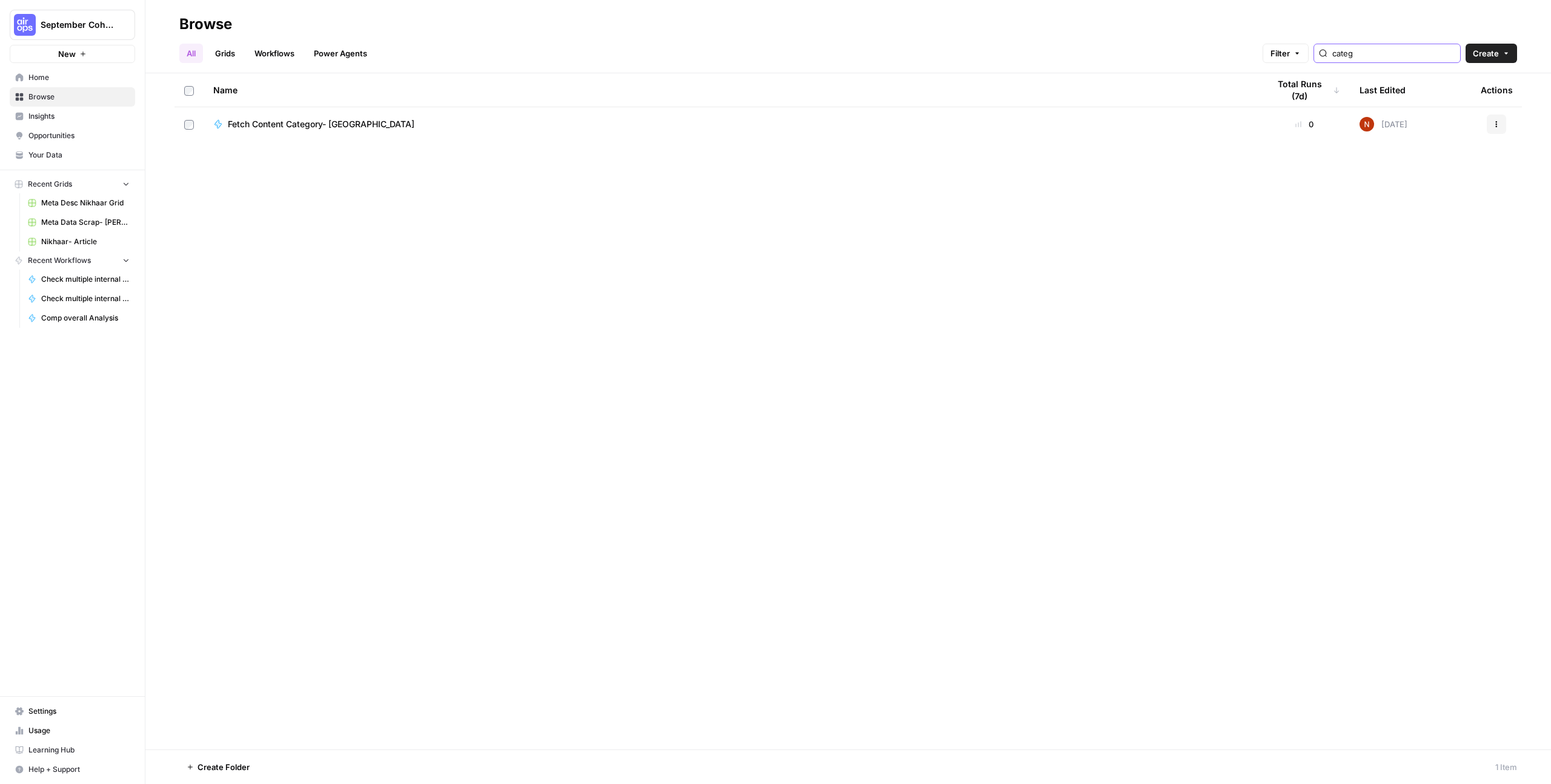
type input "categ"
click at [327, 128] on span "Fetch Content Category- Nikhaar" at bounding box center [321, 124] width 187 height 12
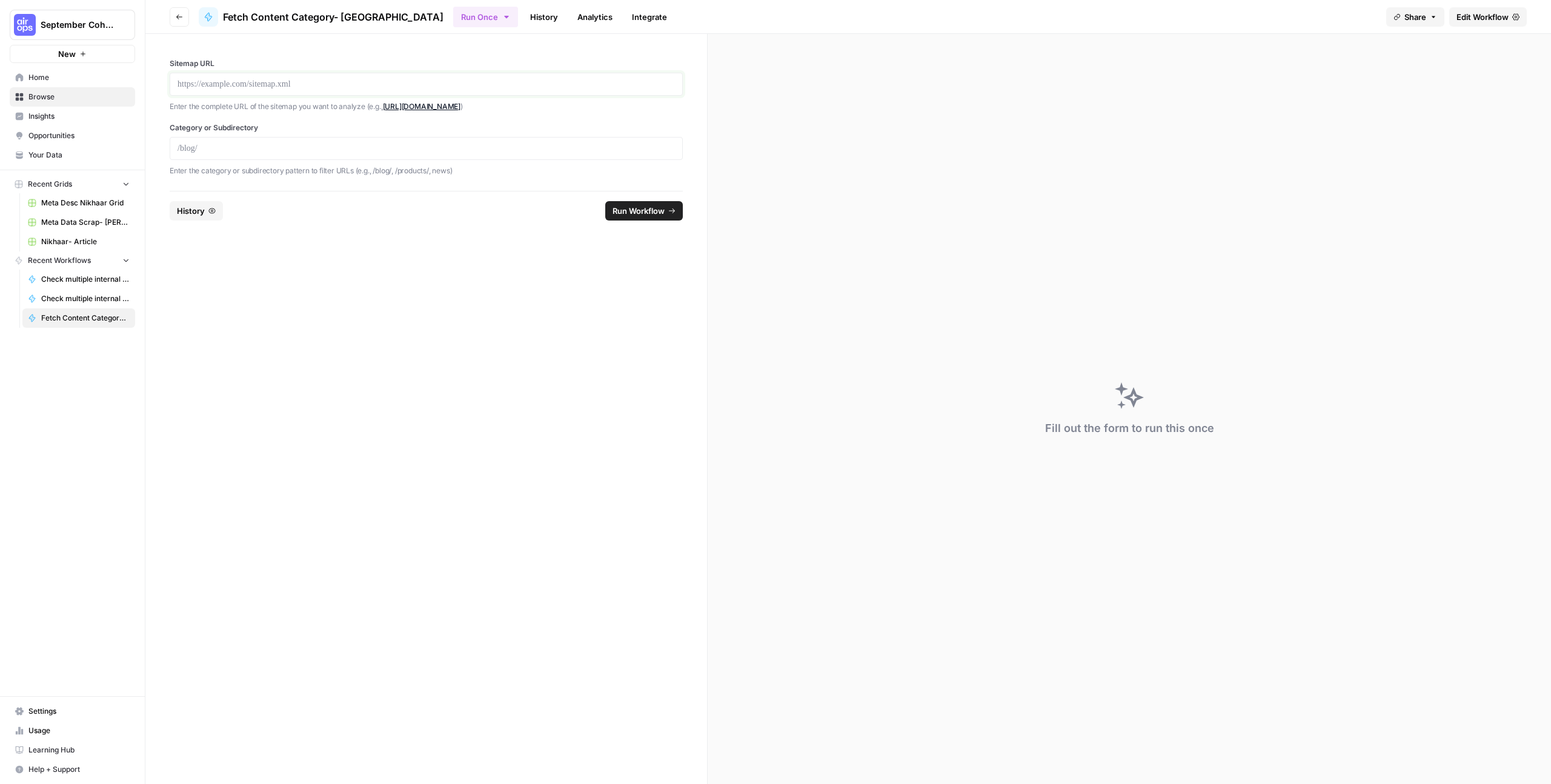
click at [299, 88] on p at bounding box center [426, 84] width 497 height 12
click at [234, 139] on div at bounding box center [426, 148] width 513 height 23
click at [234, 150] on p at bounding box center [426, 148] width 497 height 12
paste div
click at [179, 149] on p "**********" at bounding box center [426, 148] width 497 height 12
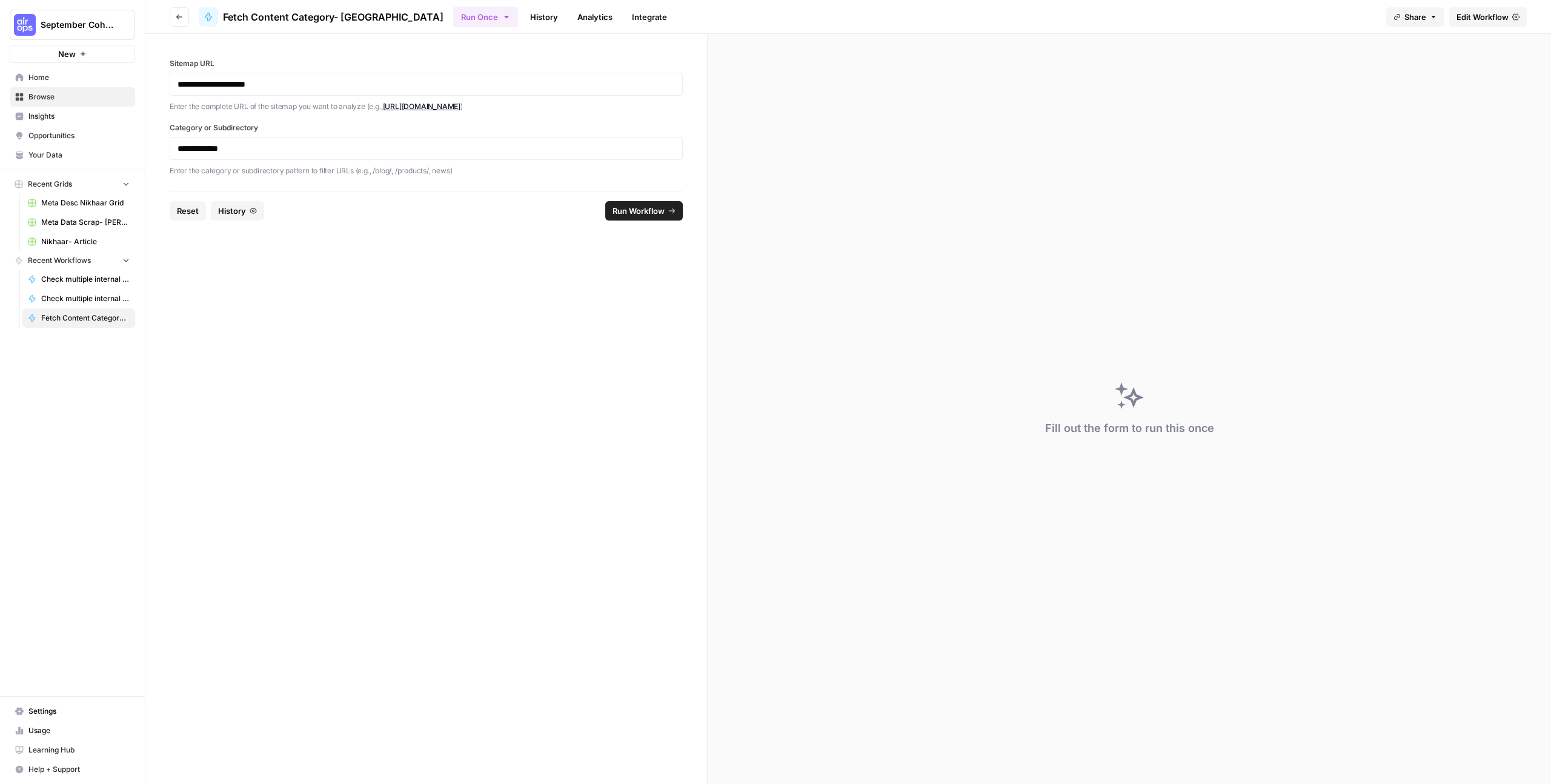
click at [357, 72] on div "**********" at bounding box center [426, 84] width 513 height 23
click at [642, 211] on span "Run Workflow" at bounding box center [638, 211] width 52 height 12
click at [281, 85] on p "**********" at bounding box center [426, 84] width 497 height 12
click at [627, 211] on span "Run Workflow" at bounding box center [638, 211] width 52 height 12
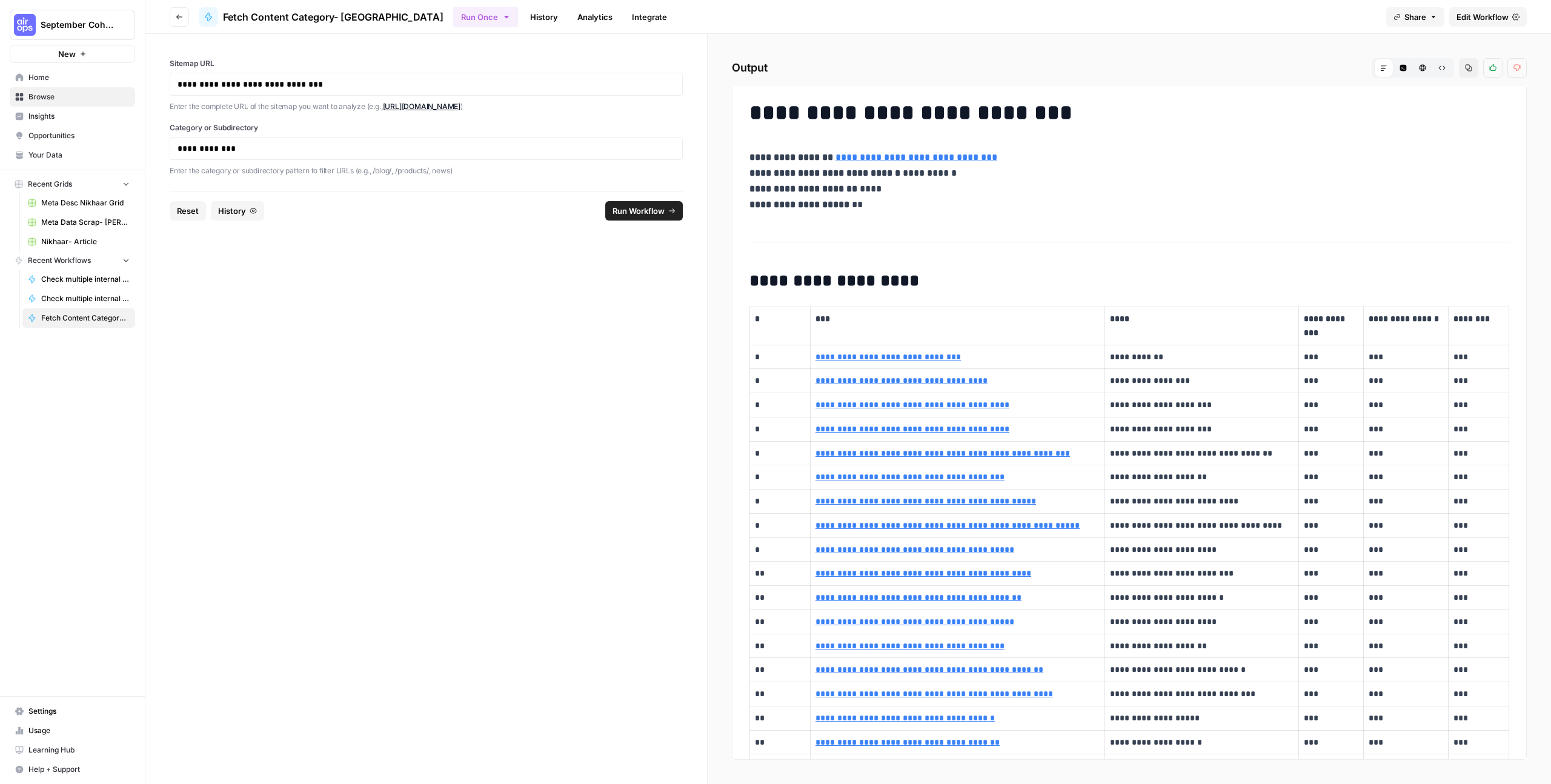
click at [748, 316] on div "**********" at bounding box center [1129, 578] width 774 height 966
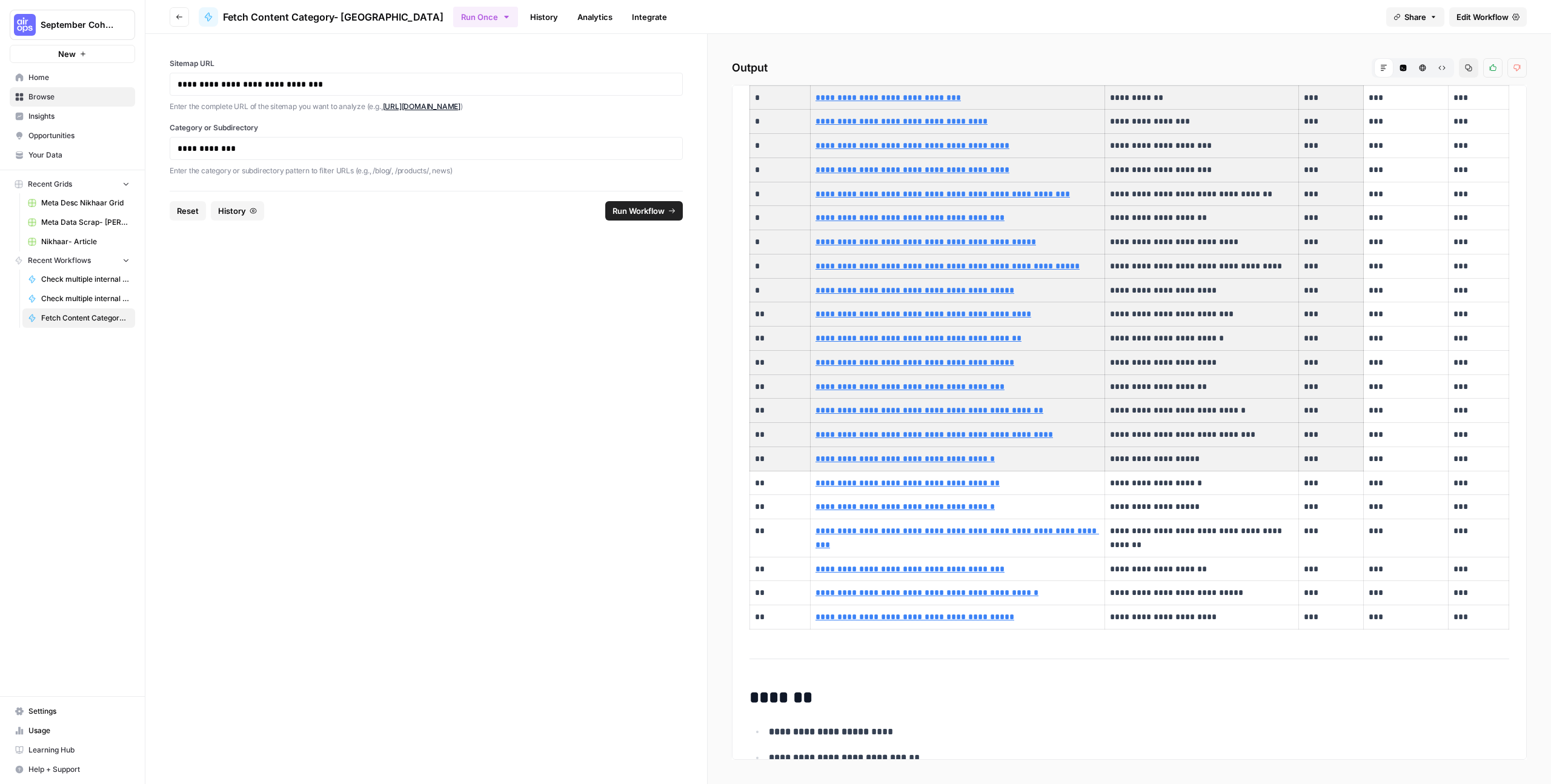
scroll to position [311, 0]
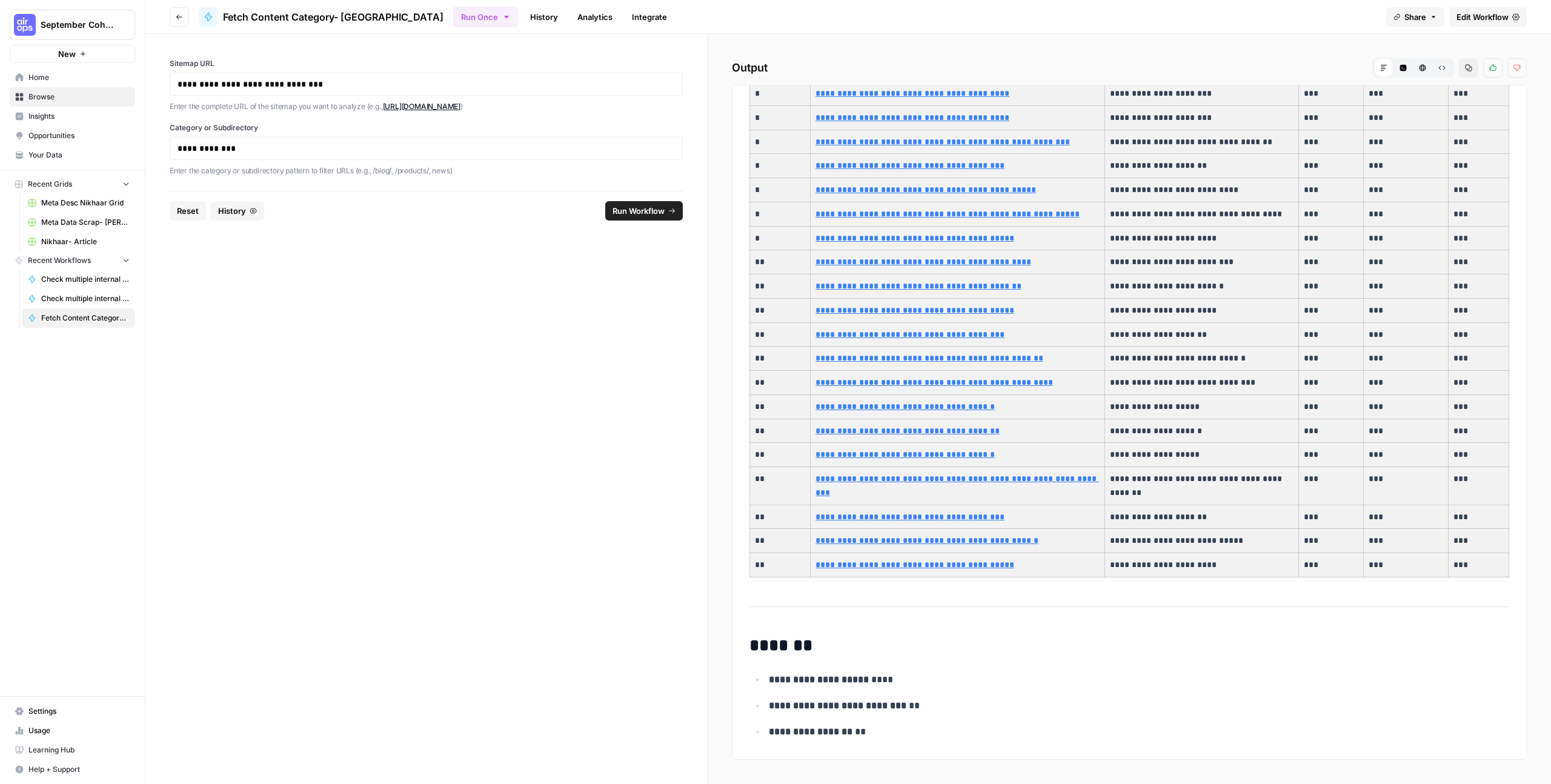
drag, startPoint x: 750, startPoint y: 313, endPoint x: 1463, endPoint y: 561, distance: 754.9
click at [1463, 561] on tbody "**********" at bounding box center [1129, 287] width 759 height 581
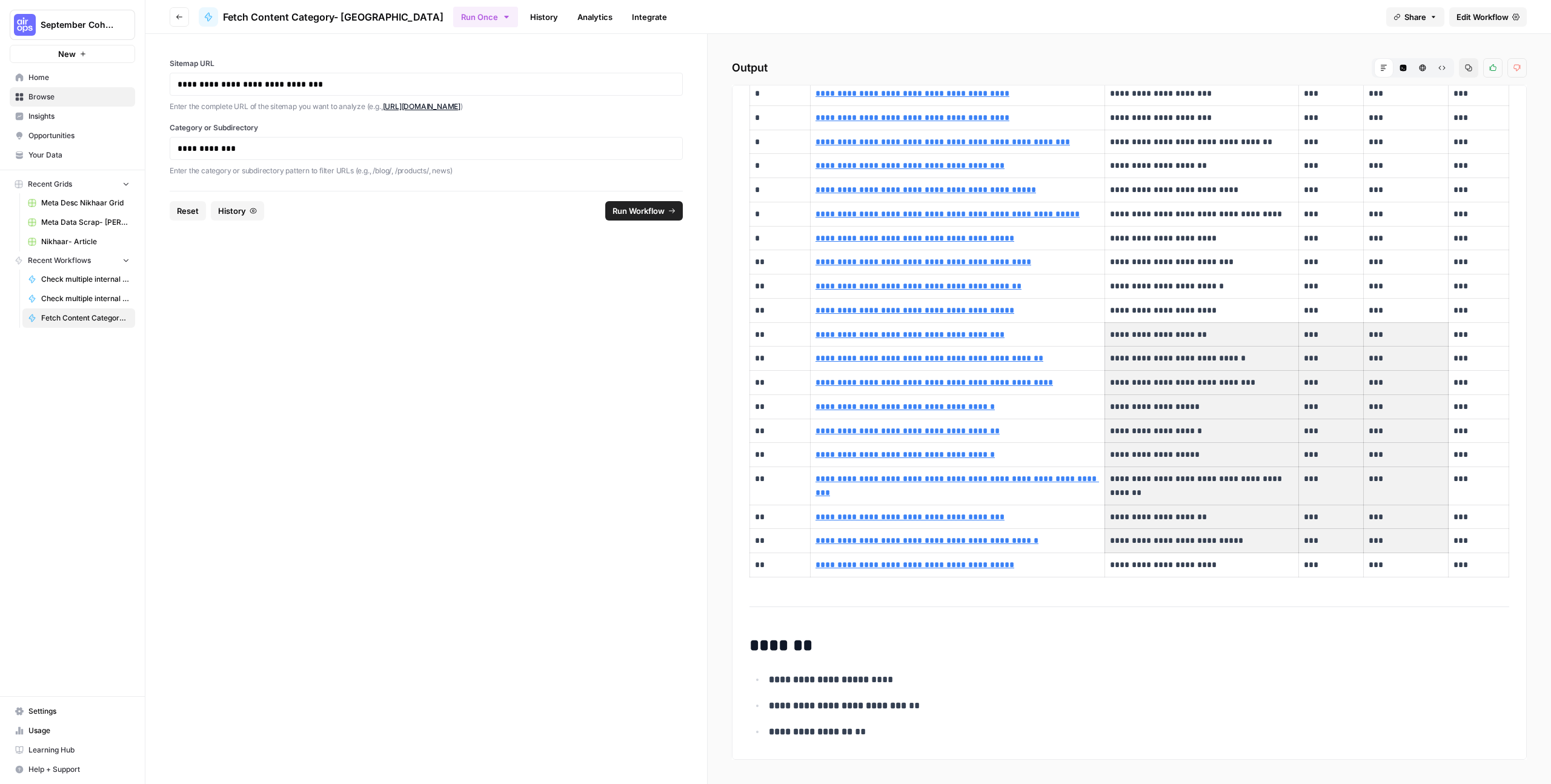
scroll to position [153, 0]
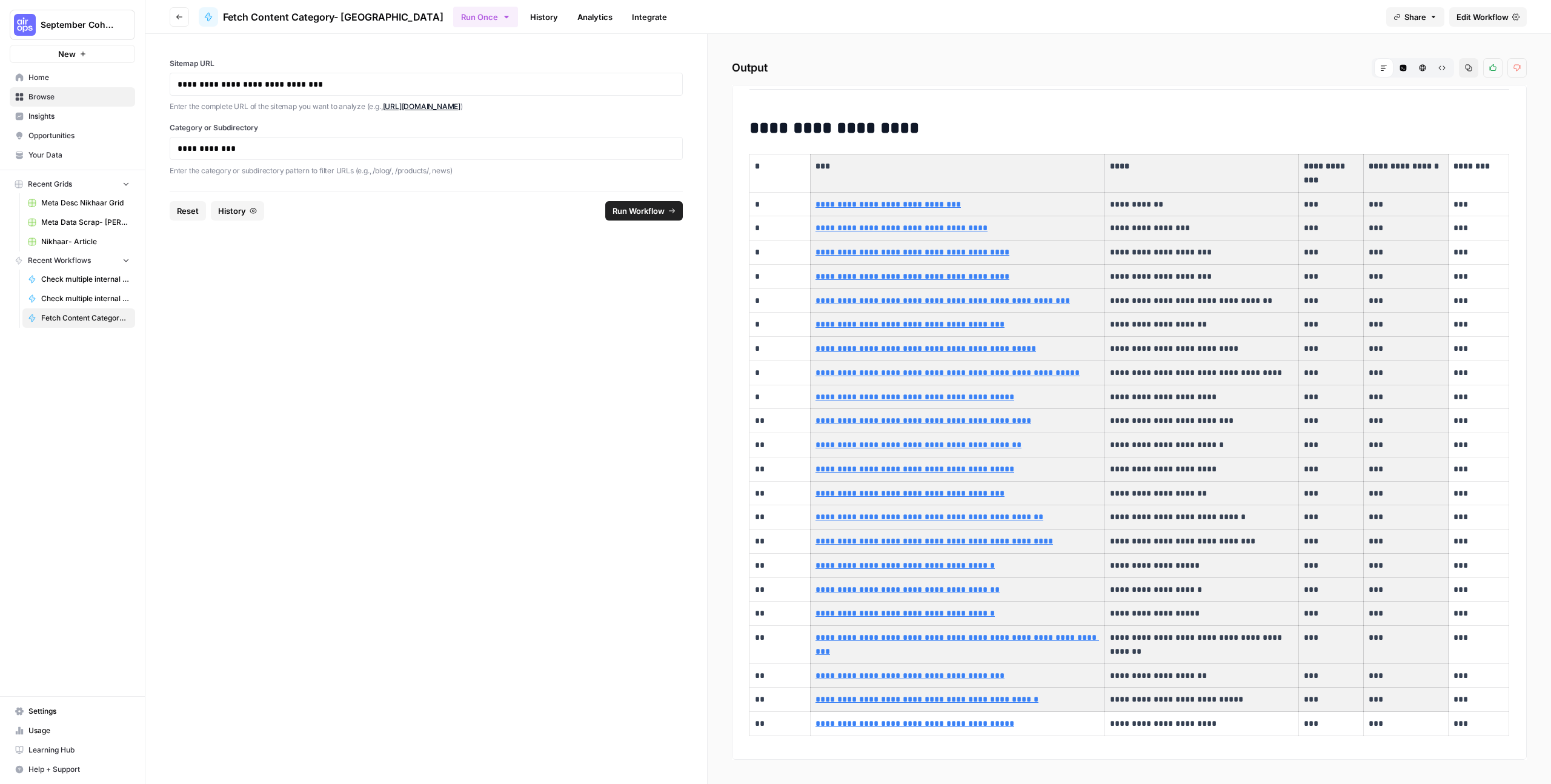
drag, startPoint x: 1020, startPoint y: 207, endPoint x: 947, endPoint y: 188, distance: 75.4
click at [947, 188] on tbody "**********" at bounding box center [1129, 445] width 759 height 581
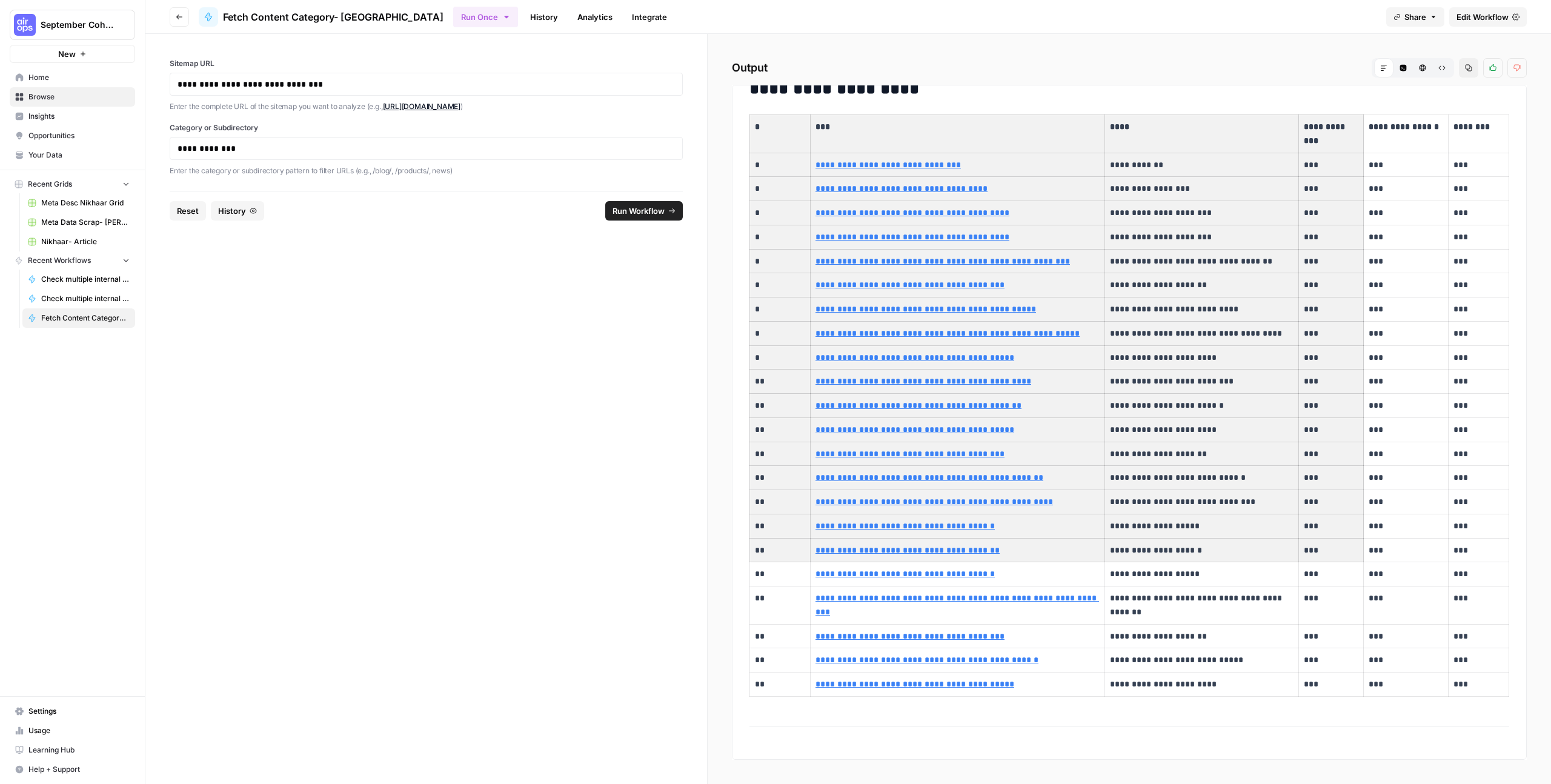
scroll to position [193, 0]
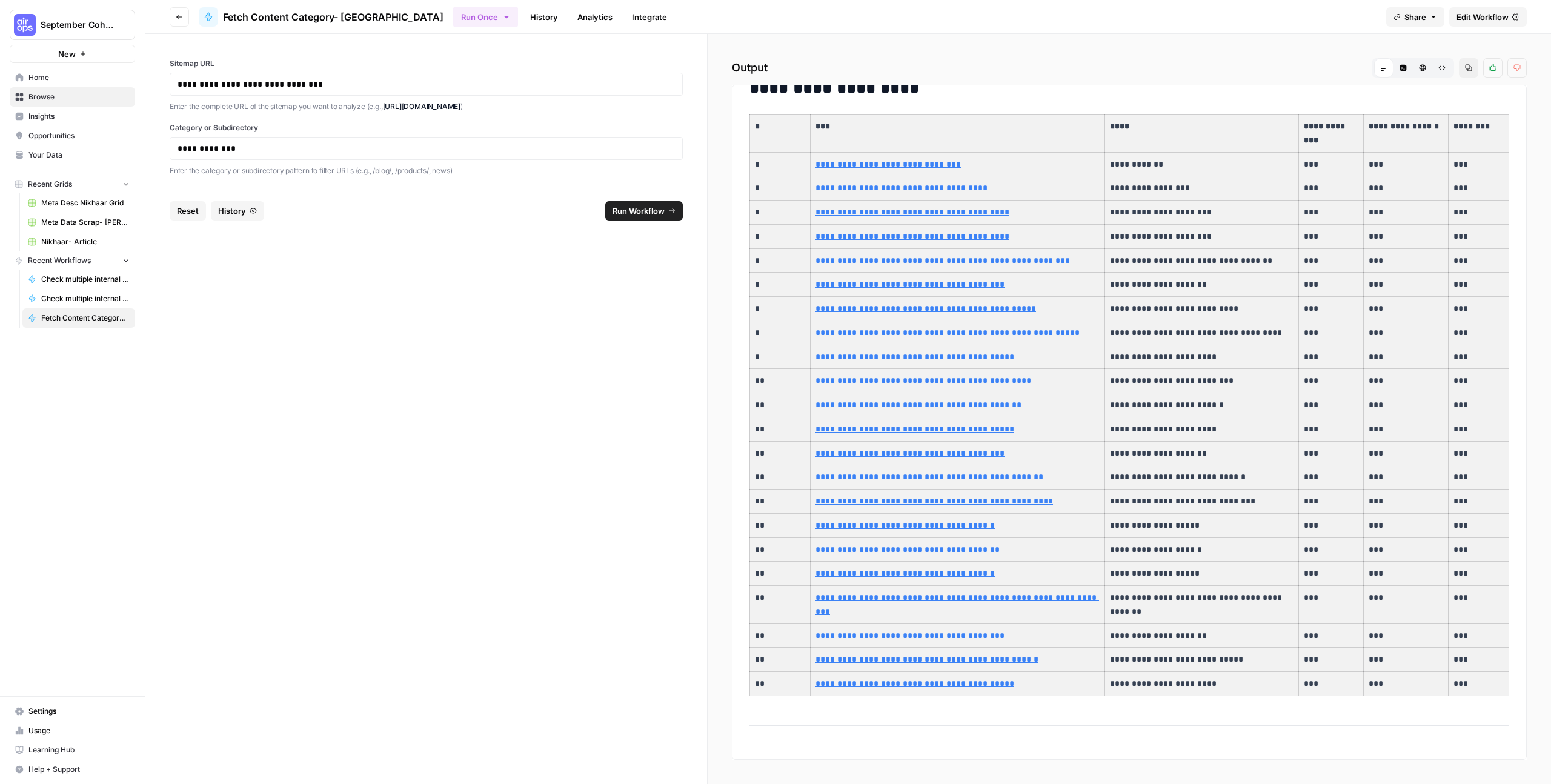
drag, startPoint x: 776, startPoint y: 168, endPoint x: 1463, endPoint y: 680, distance: 856.8
click at [1463, 680] on tbody "**********" at bounding box center [1129, 405] width 759 height 581
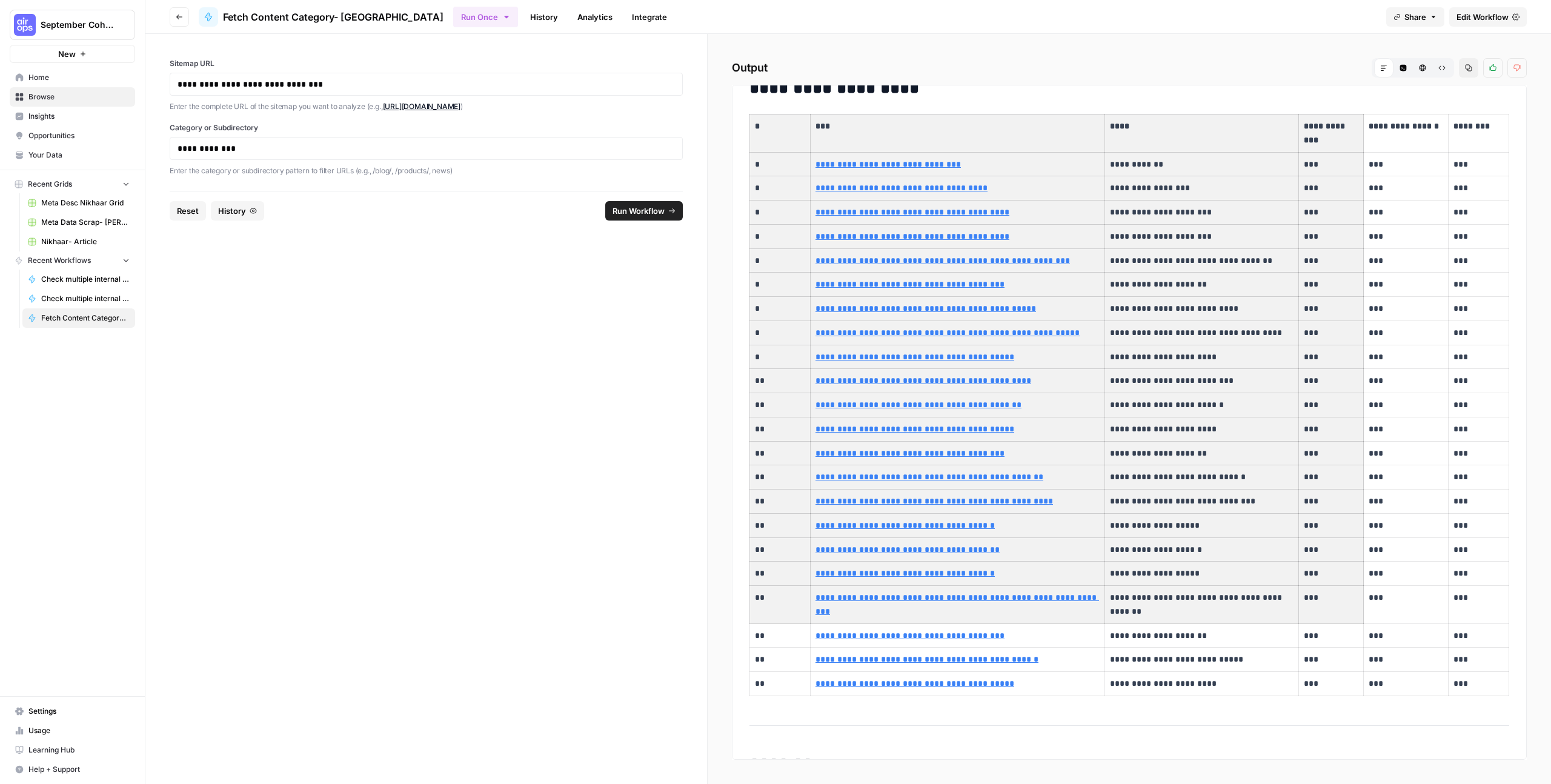
click at [746, 118] on div "**********" at bounding box center [1129, 385] width 774 height 966
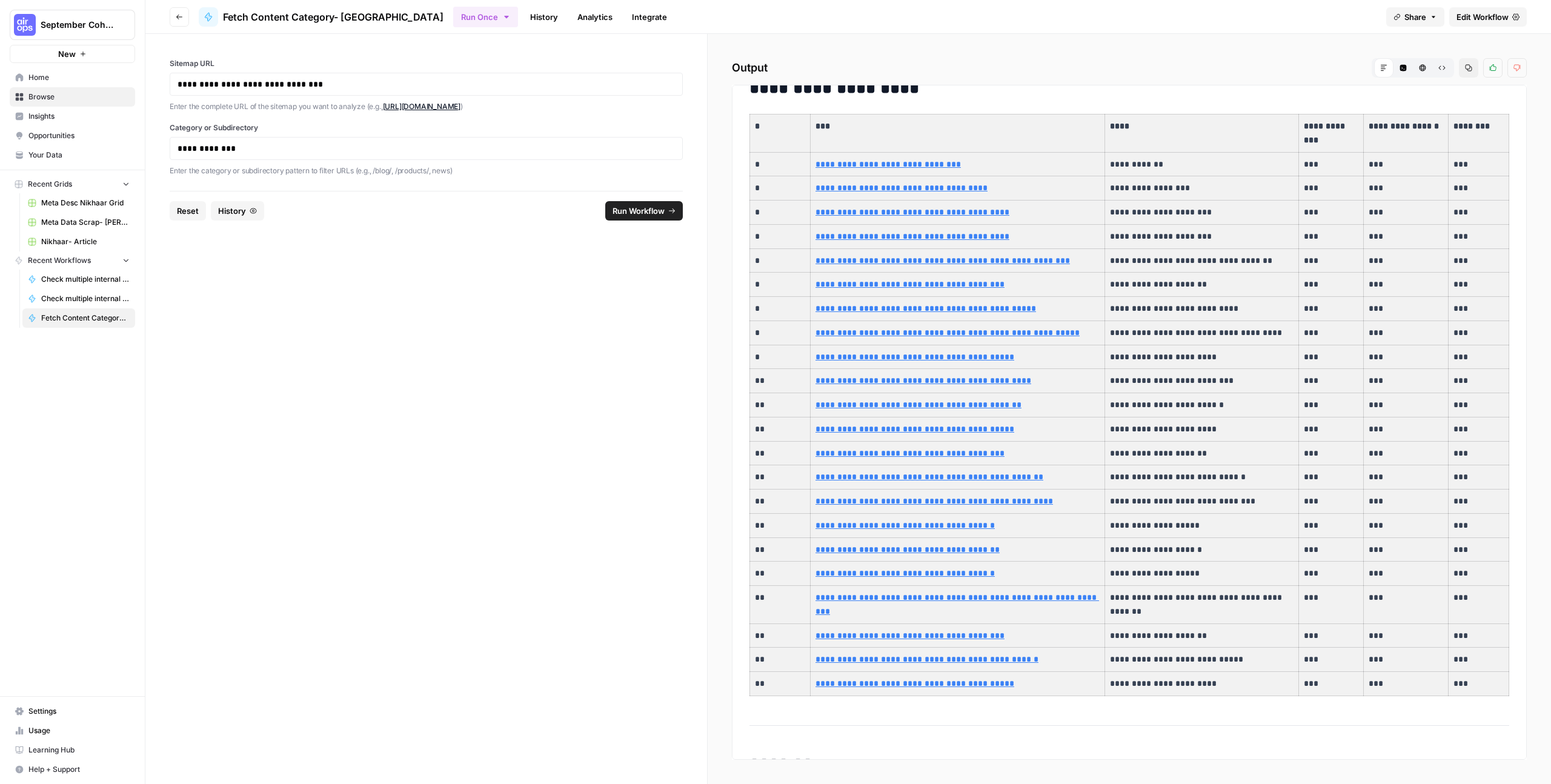
drag, startPoint x: 754, startPoint y: 121, endPoint x: 1457, endPoint y: 678, distance: 896.9
click at [1457, 678] on tbody "**********" at bounding box center [1129, 405] width 759 height 581
click at [1468, 72] on button "Copy" at bounding box center [1468, 67] width 19 height 19
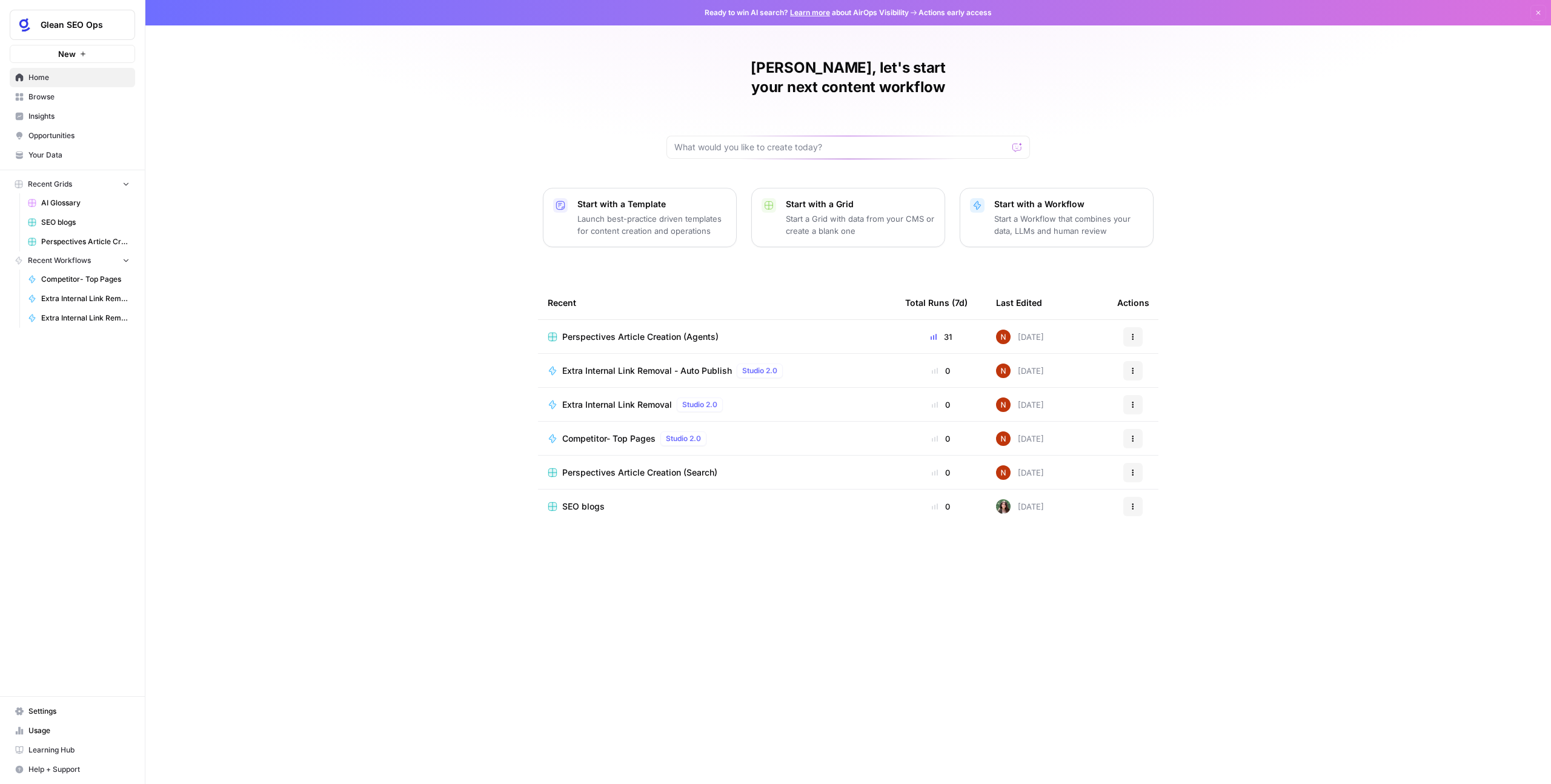
click at [623, 398] on span "Extra Internal Link Removal" at bounding box center [617, 404] width 110 height 12
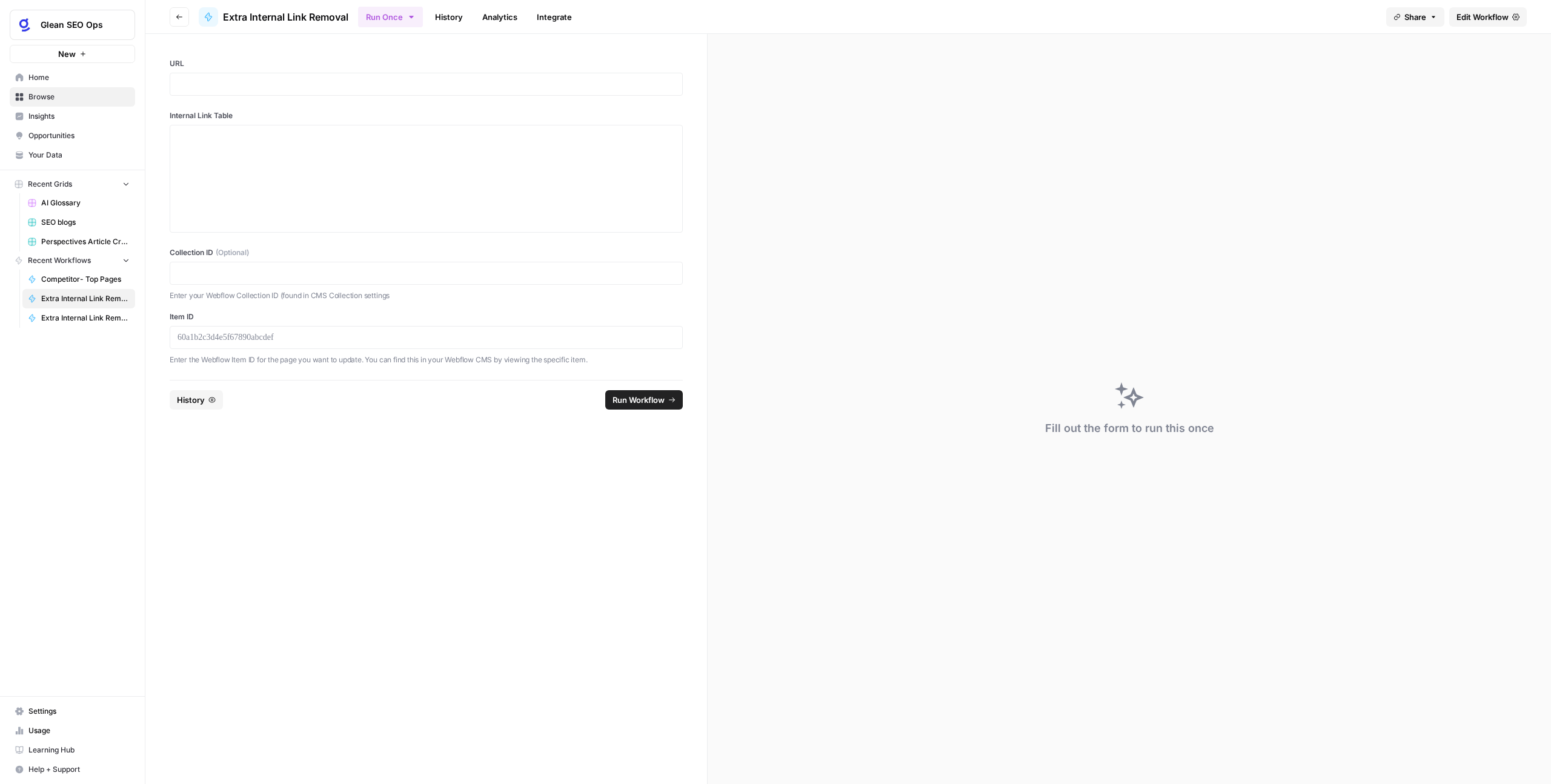
click at [1492, 11] on span "Edit Workflow" at bounding box center [1482, 17] width 52 height 12
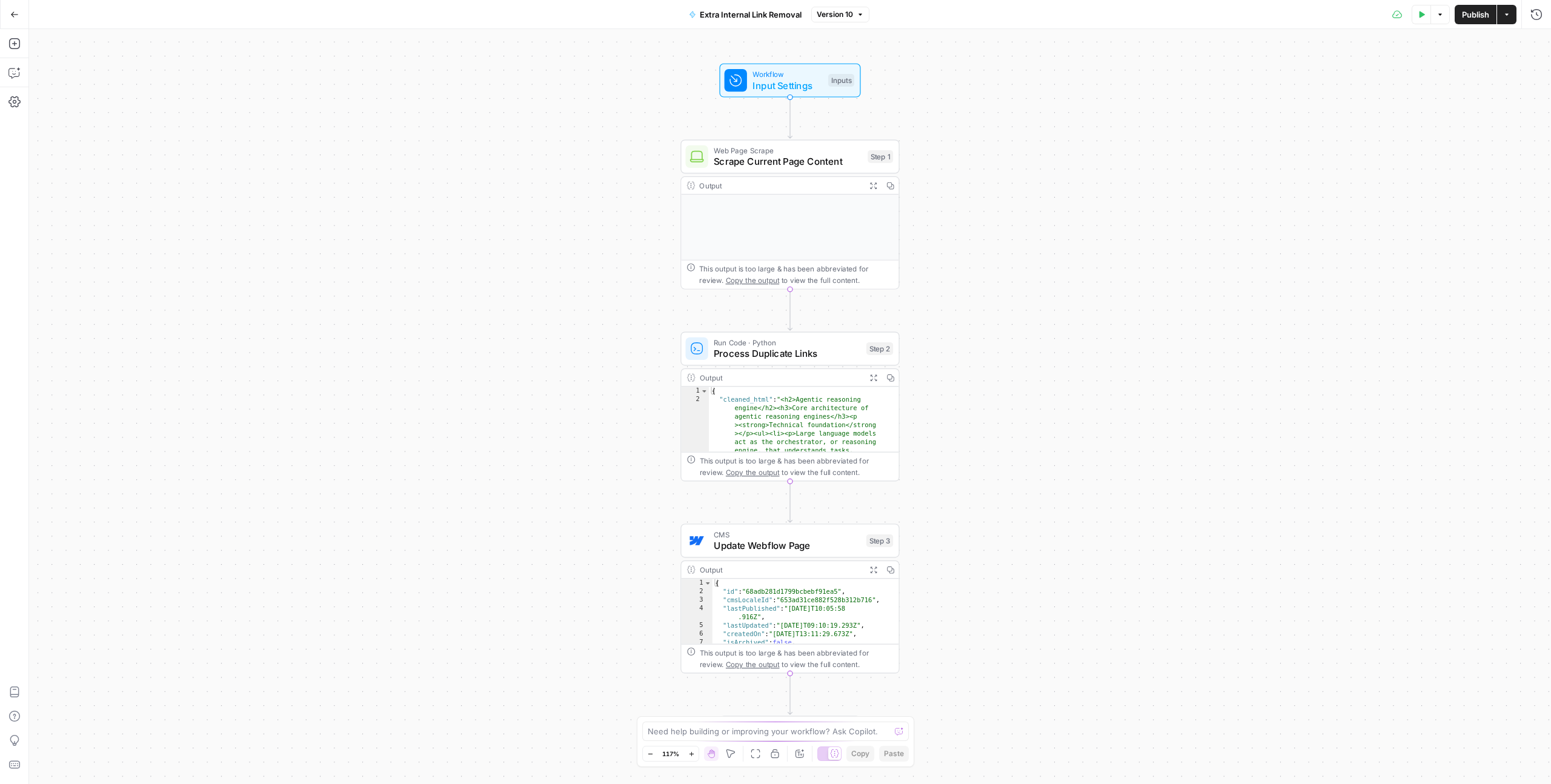
click at [1506, 15] on icon "button" at bounding box center [1506, 14] width 7 height 7
click at [1411, 100] on span "Create Grid" at bounding box center [1427, 98] width 114 height 12
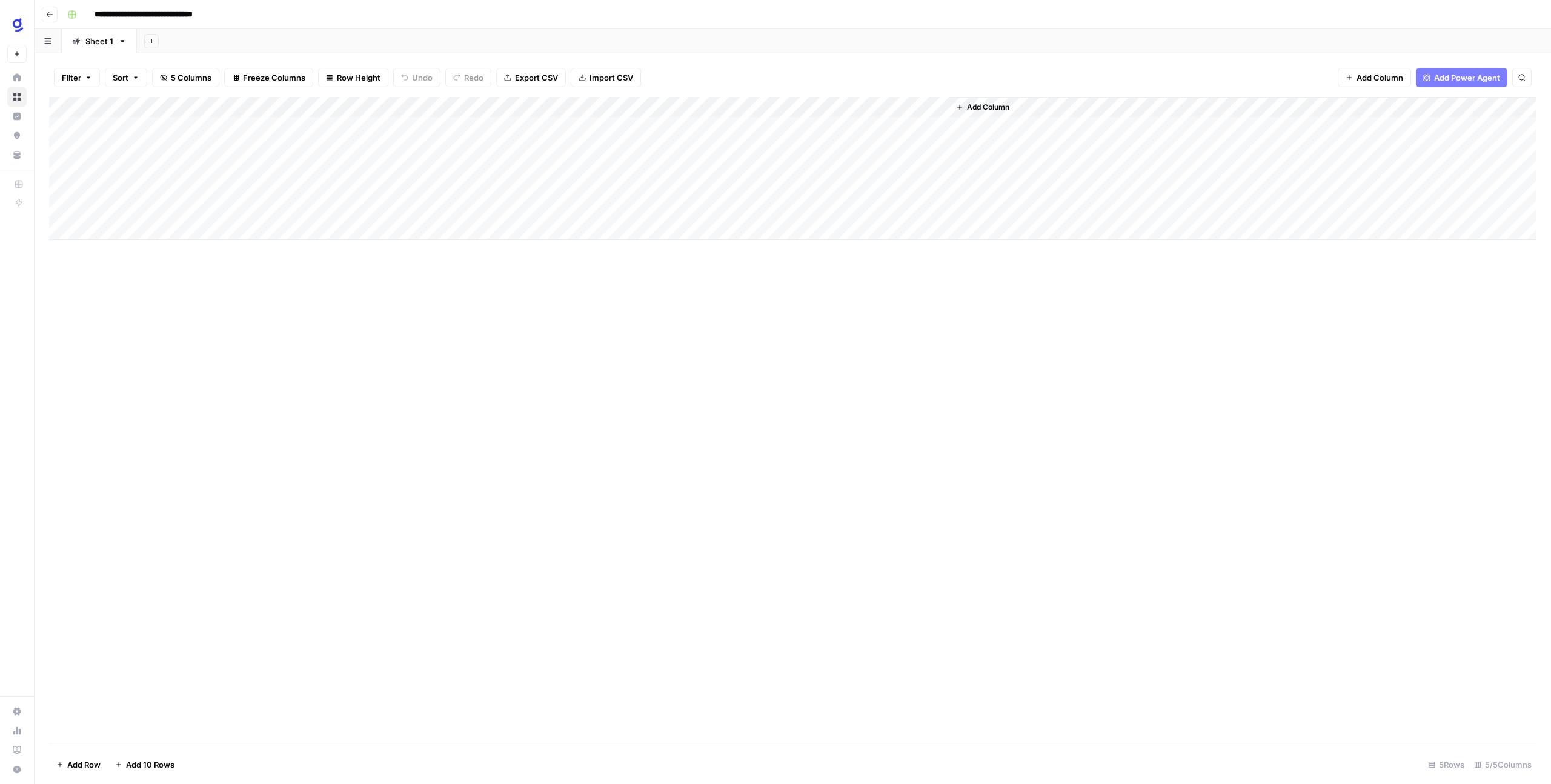
click at [148, 124] on div "Add Column" at bounding box center [793, 168] width 1487 height 143
click at [928, 291] on div "Add Column" at bounding box center [793, 421] width 1487 height 648
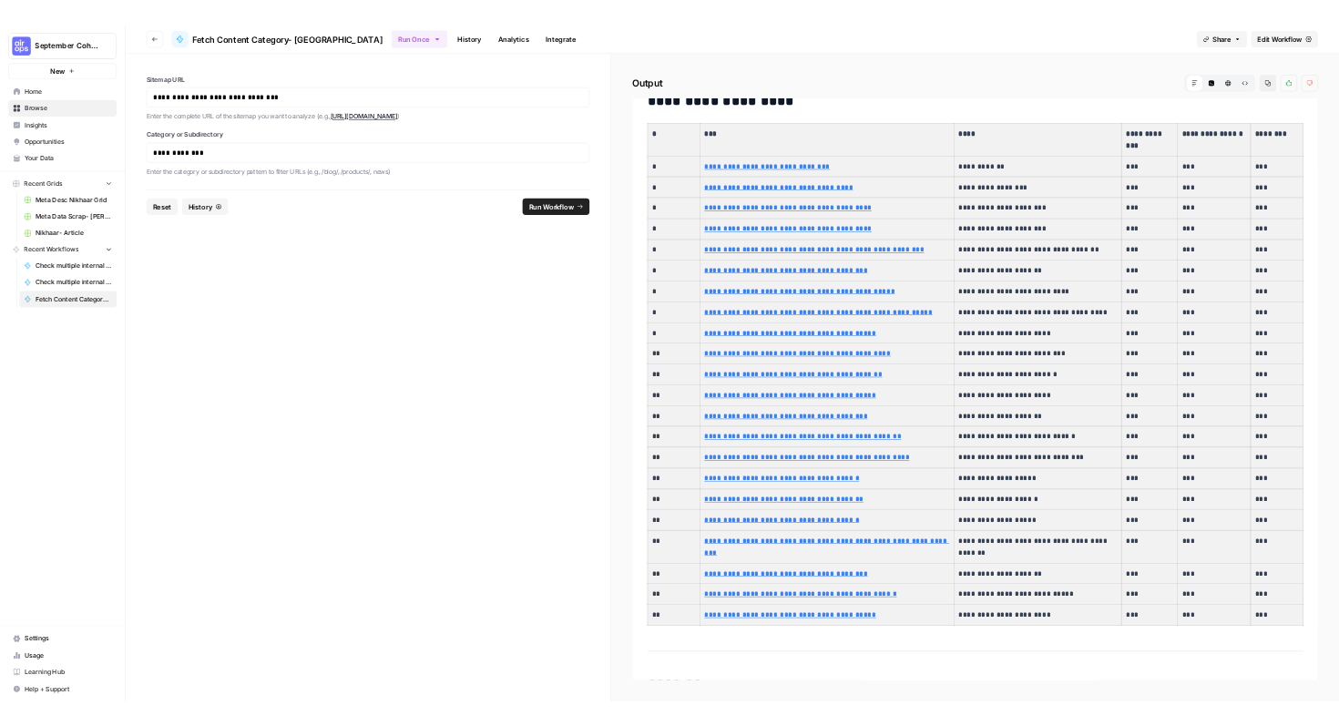
scroll to position [290, 0]
